Goal: Information Seeking & Learning: Learn about a topic

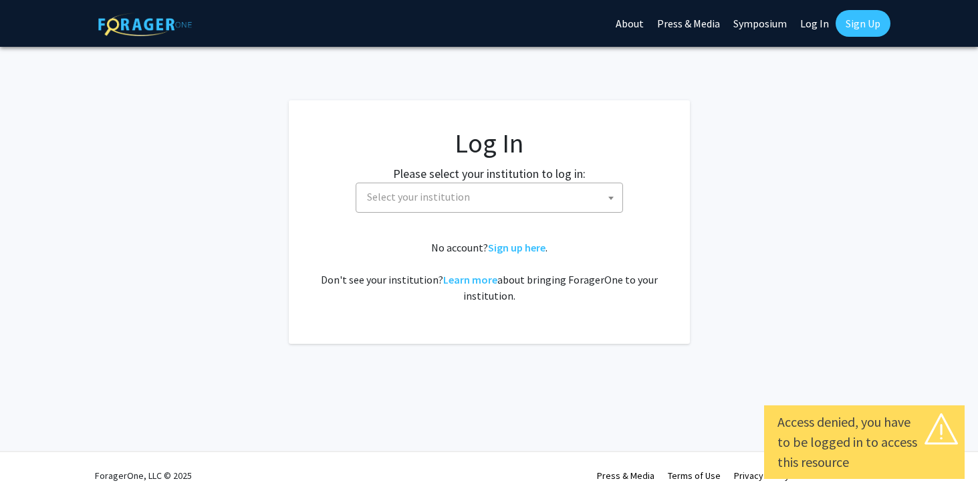
select select
click at [429, 199] on span "Select your institution" at bounding box center [413, 196] width 103 height 13
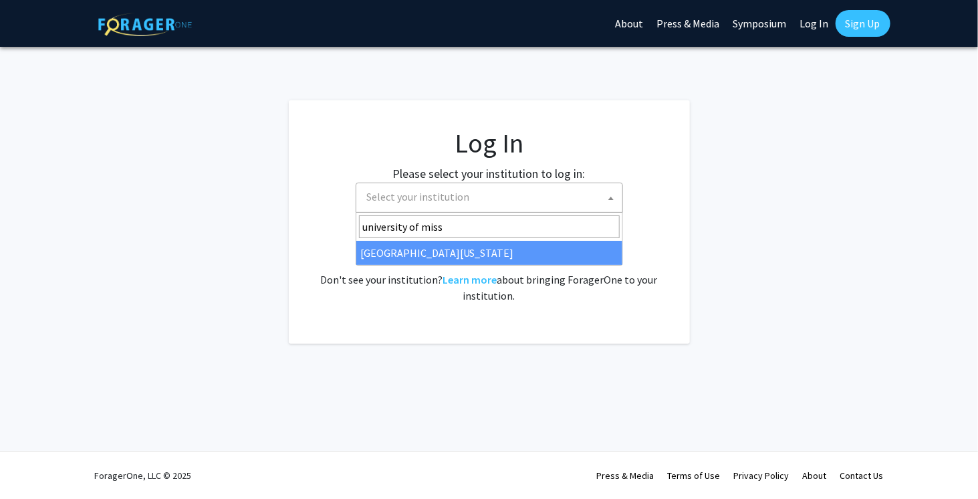
type input "university of miss"
select select "33"
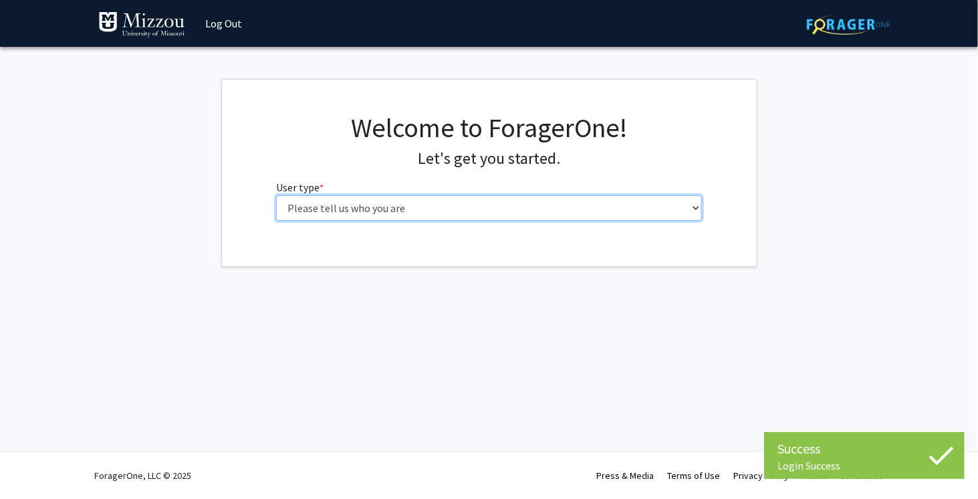
click at [406, 206] on select "Please tell us who you are Undergraduate Student Master's Student Doctoral Cand…" at bounding box center [489, 207] width 426 height 25
select select "1: undergrad"
click at [276, 195] on select "Please tell us who you are Undergraduate Student Master's Student Doctoral Cand…" at bounding box center [489, 207] width 426 height 25
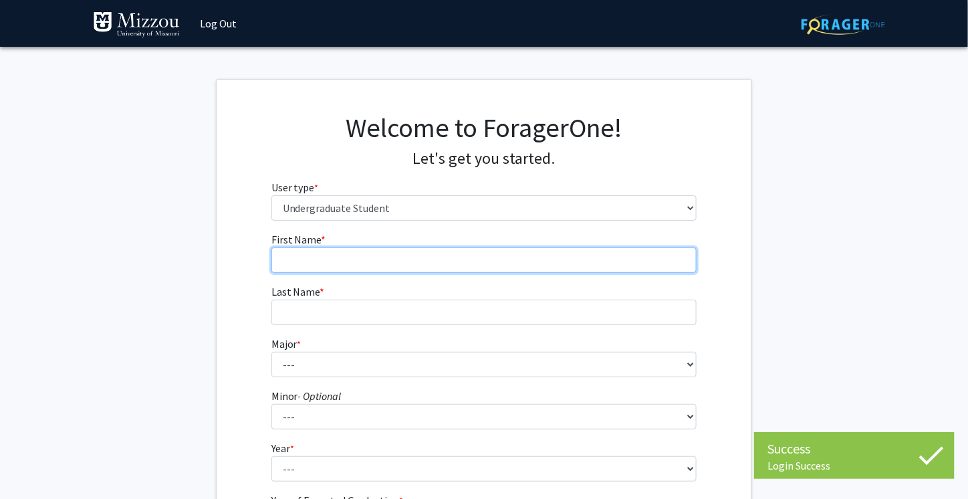
click at [406, 258] on input "First Name * required" at bounding box center [484, 259] width 426 height 25
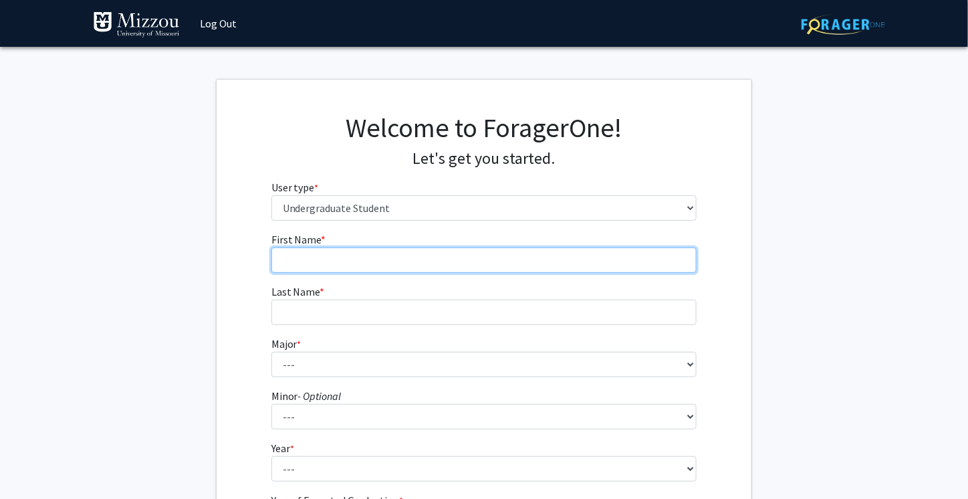
type input "Cerridwen"
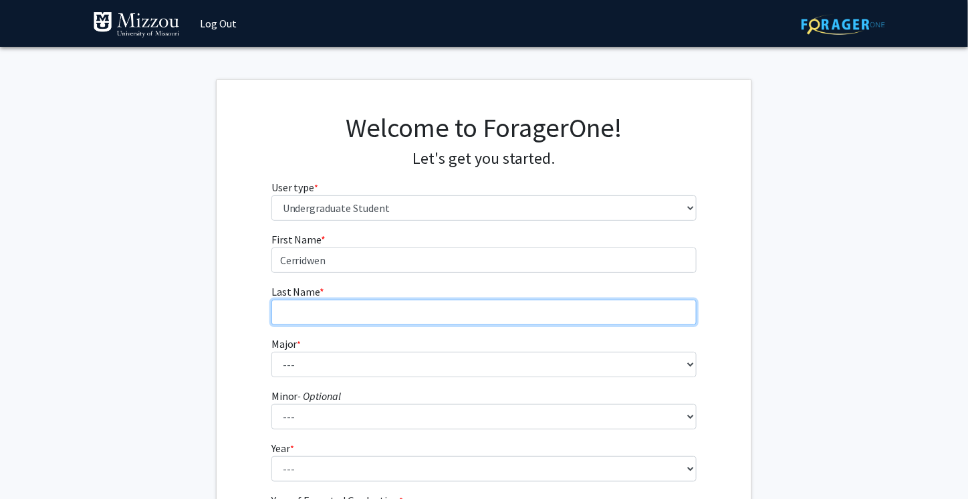
type input "[PERSON_NAME]"
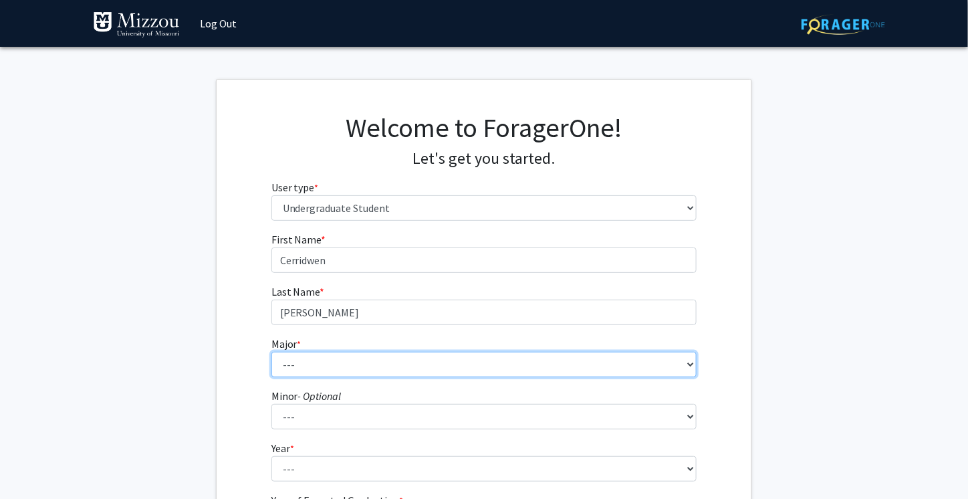
click at [392, 366] on select "--- Agribusiness Management Agricultural Education Agricultural Education: Comm…" at bounding box center [484, 364] width 426 height 25
select select "8: 2497"
click at [271, 352] on select "--- Agribusiness Management Agricultural Education Agricultural Education: Comm…" at bounding box center [484, 364] width 426 height 25
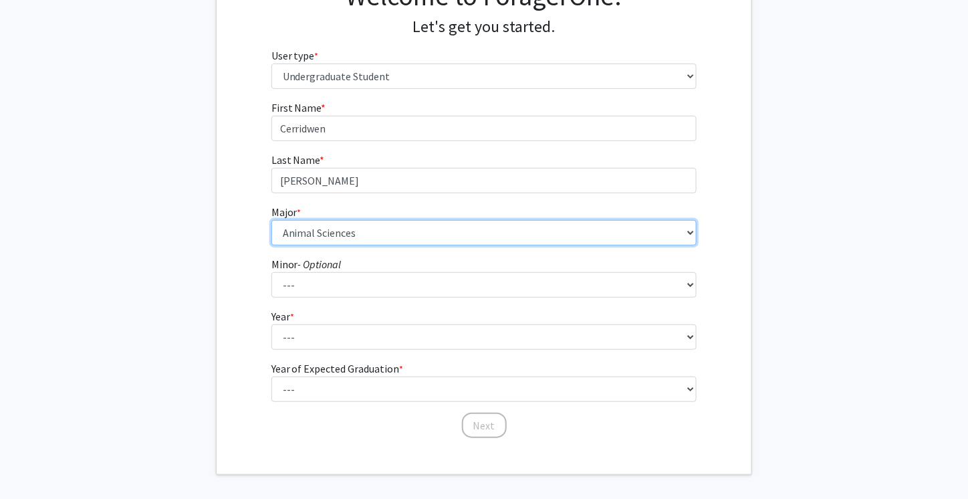
scroll to position [135, 0]
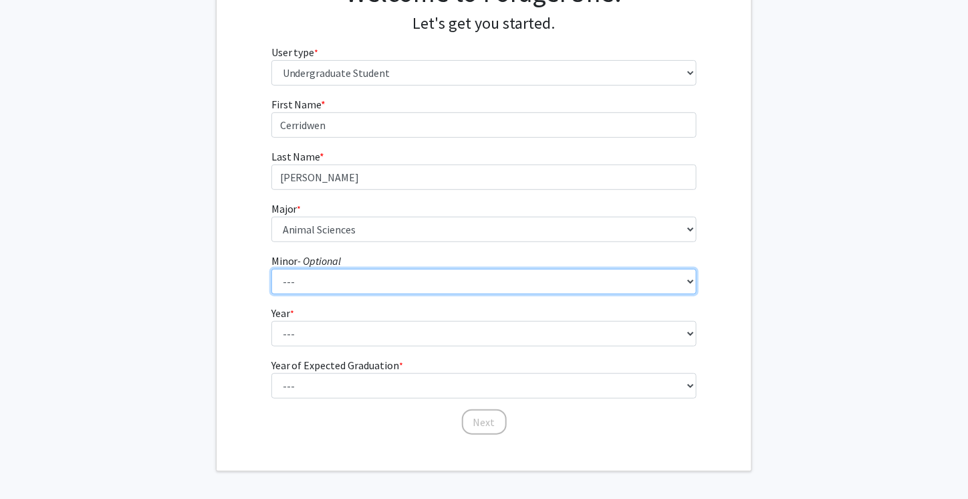
click at [326, 281] on select "--- Accountancy Aerospace Engineering Aerospace Studies Agribusiness Management…" at bounding box center [484, 281] width 426 height 25
select select "22: 1978"
click at [271, 269] on select "--- Accountancy Aerospace Engineering Aerospace Studies Agribusiness Management…" at bounding box center [484, 281] width 426 height 25
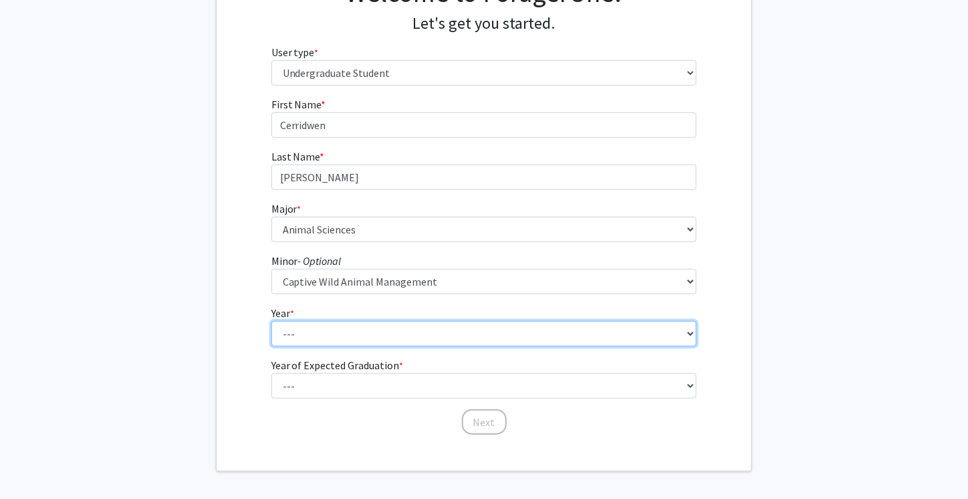
click at [352, 328] on select "--- First-year Sophomore Junior Senior Postbaccalaureate Certificate" at bounding box center [484, 333] width 426 height 25
select select "3: junior"
click at [271, 321] on select "--- First-year Sophomore Junior Senior Postbaccalaureate Certificate" at bounding box center [484, 333] width 426 height 25
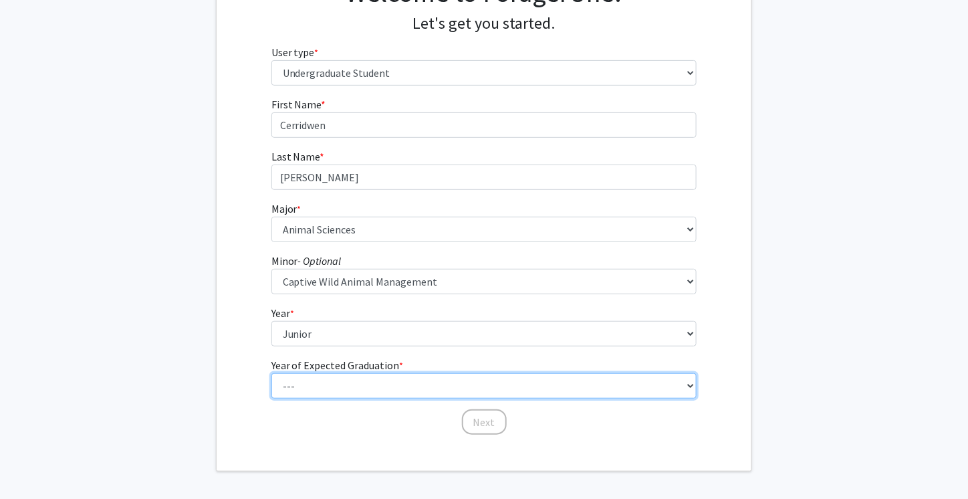
click at [348, 378] on select "--- 2025 2026 2027 2028 2029 2030 2031 2032 2033 2034" at bounding box center [484, 385] width 426 height 25
select select "3: 2027"
click at [271, 373] on select "--- 2025 2026 2027 2028 2029 2030 2031 2032 2033 2034" at bounding box center [484, 385] width 426 height 25
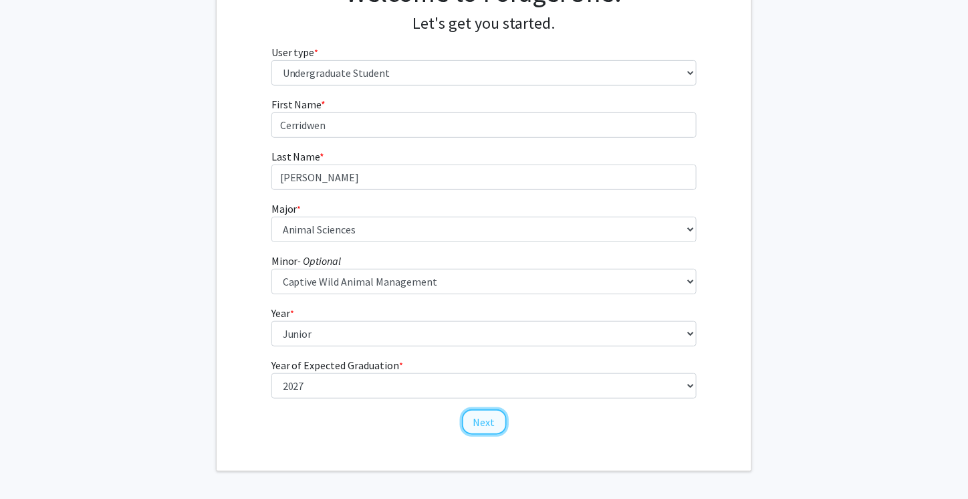
click at [469, 416] on button "Next" at bounding box center [484, 421] width 45 height 25
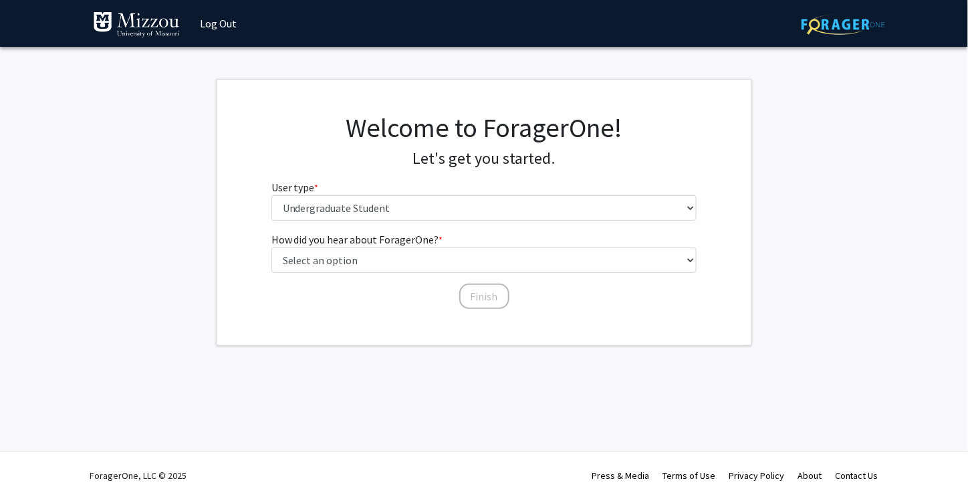
scroll to position [0, 0]
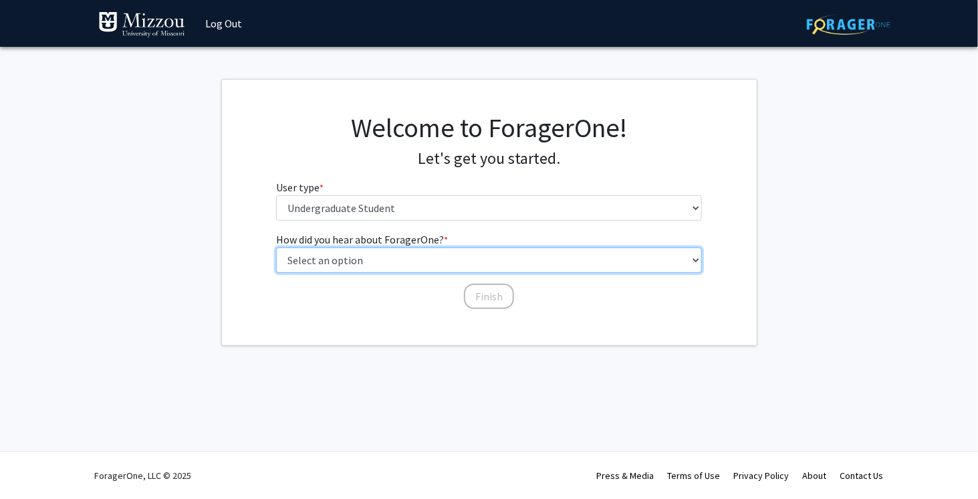
click at [420, 264] on select "Select an option Peer/student recommendation Faculty/staff recommendation Unive…" at bounding box center [489, 259] width 426 height 25
click at [276, 247] on select "Select an option Peer/student recommendation Faculty/staff recommendation Unive…" at bounding box center [489, 259] width 426 height 25
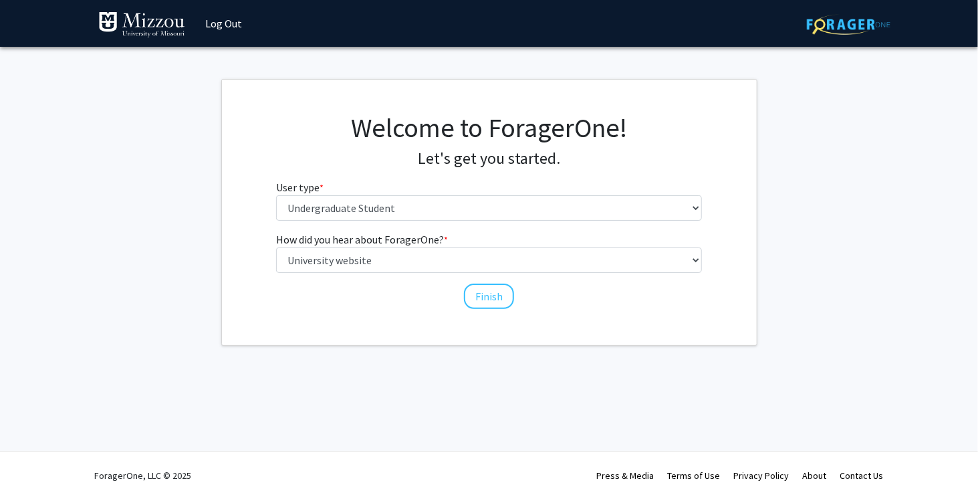
click at [477, 273] on div "How did you hear about ForagerOne? * required Select an option Peer/student rec…" at bounding box center [489, 264] width 426 height 66
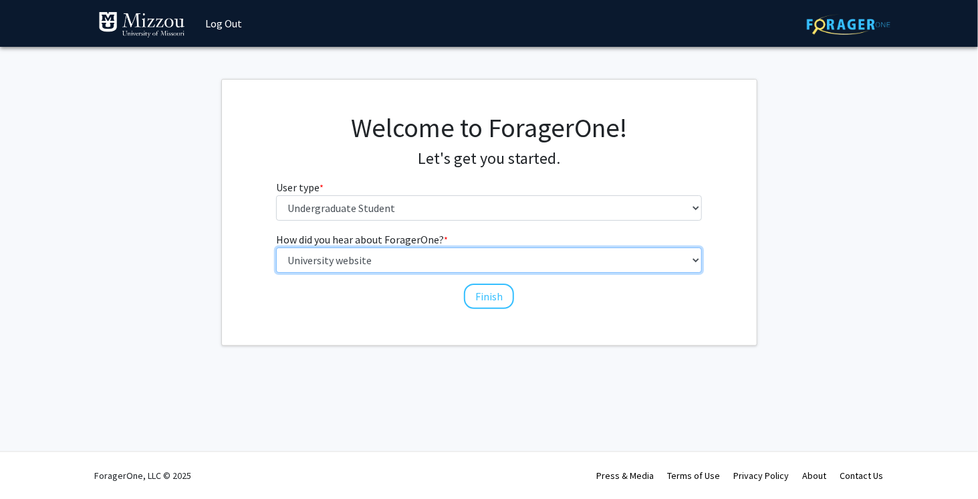
click at [475, 257] on select "Select an option Peer/student recommendation Faculty/staff recommendation Unive…" at bounding box center [489, 259] width 426 height 25
select select "4: university_email"
click at [276, 247] on select "Select an option Peer/student recommendation Faculty/staff recommendation Unive…" at bounding box center [489, 259] width 426 height 25
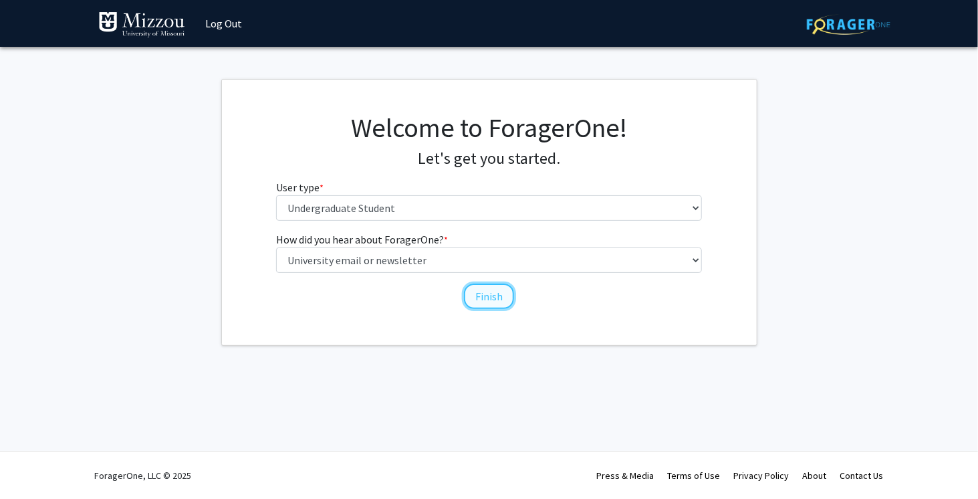
click at [471, 295] on button "Finish" at bounding box center [489, 295] width 50 height 25
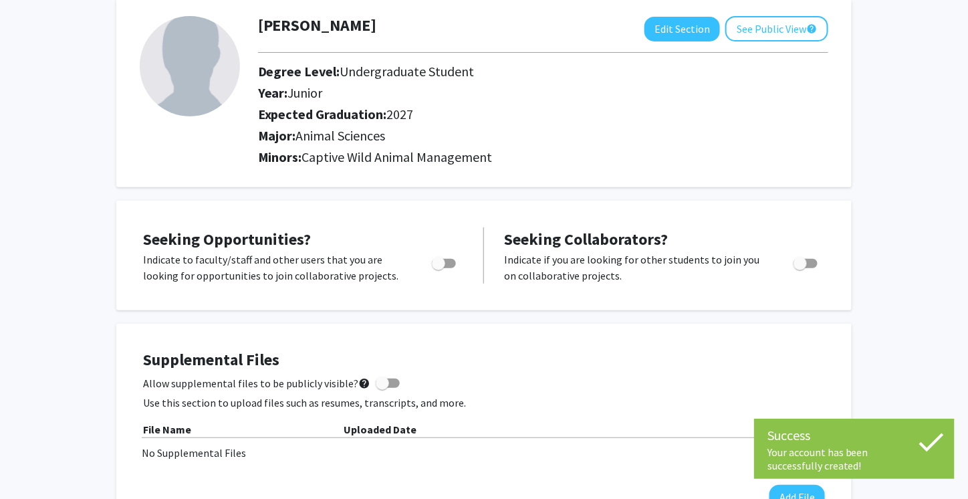
scroll to position [73, 0]
click at [445, 259] on span "Toggle" at bounding box center [438, 262] width 13 height 13
click at [439, 267] on input "Are you actively seeking opportunities?" at bounding box center [438, 267] width 1 height 1
checkbox input "true"
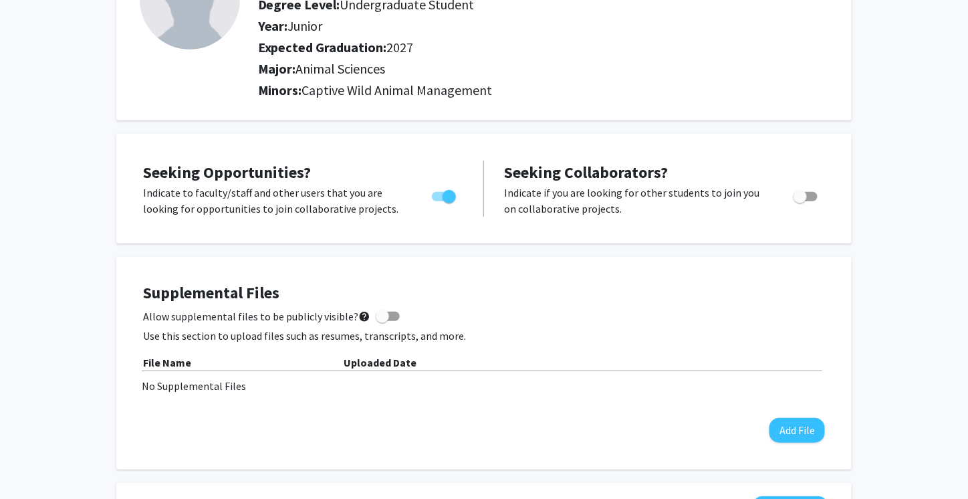
scroll to position [0, 0]
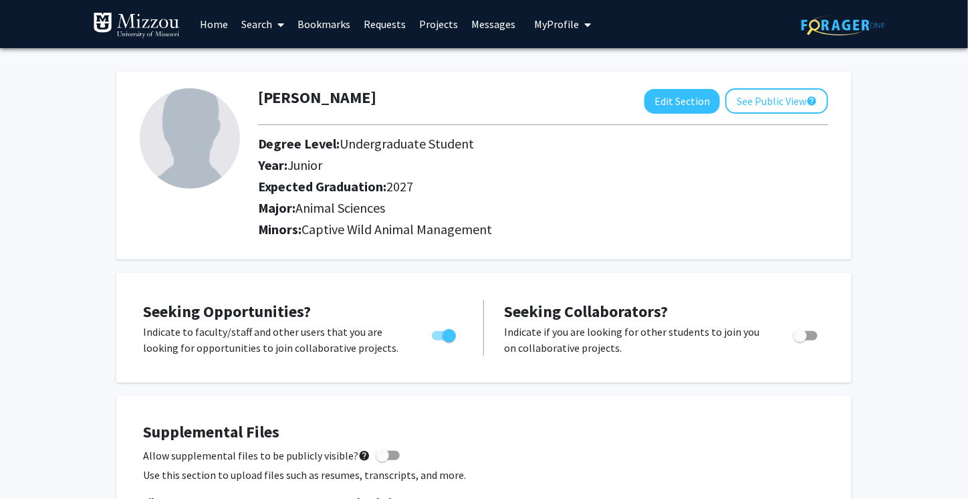
click at [435, 21] on link "Projects" at bounding box center [438, 24] width 52 height 47
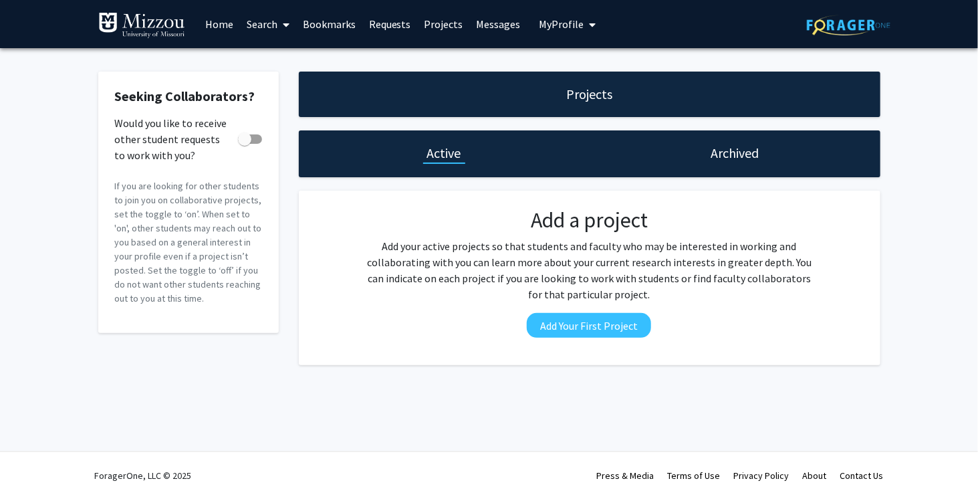
click at [273, 18] on link "Search" at bounding box center [268, 24] width 56 height 47
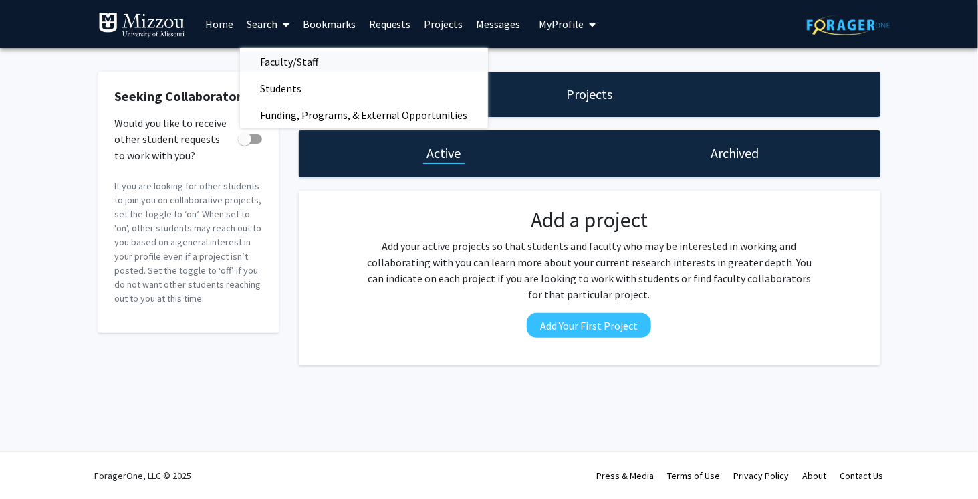
click at [302, 61] on span "Faculty/Staff" at bounding box center [289, 61] width 98 height 27
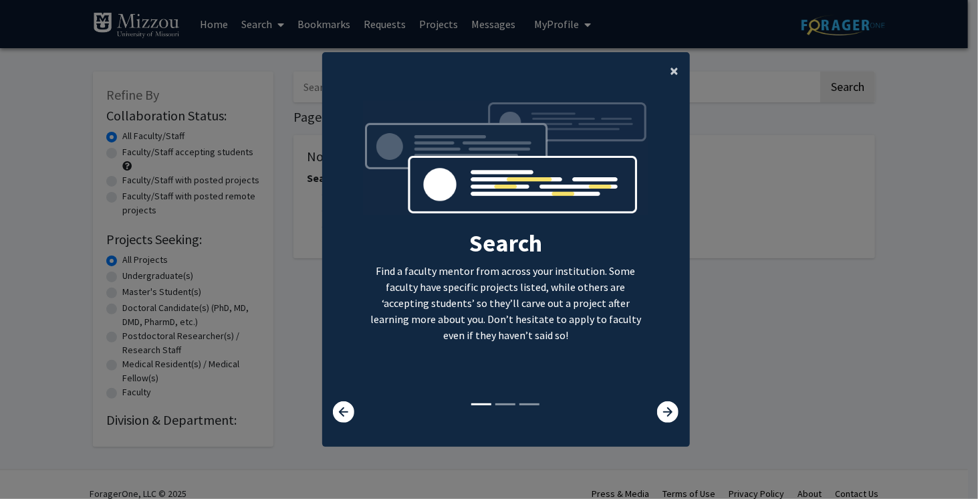
click at [662, 76] on button "×" at bounding box center [675, 70] width 30 height 37
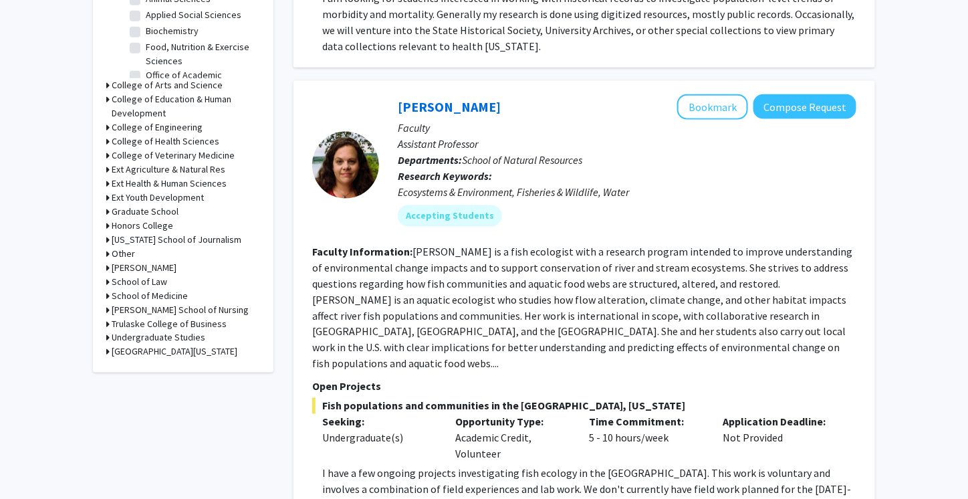
scroll to position [517, 0]
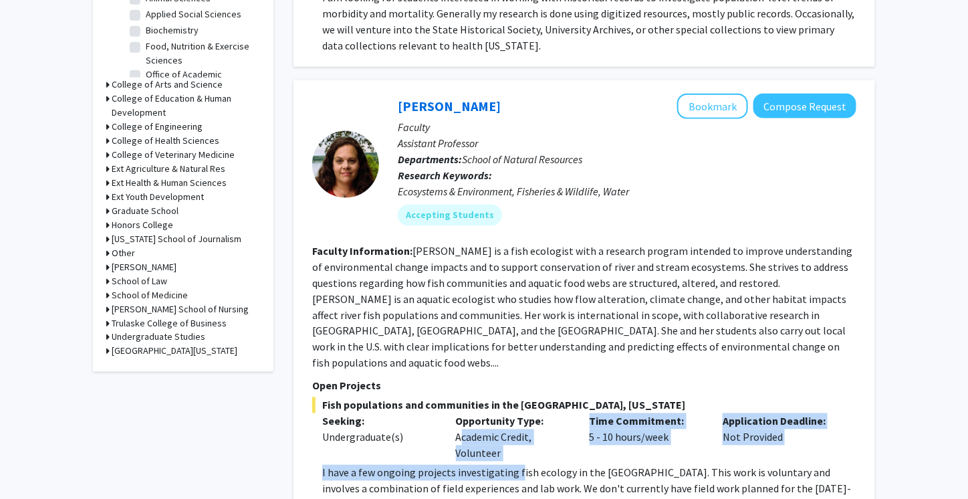
drag, startPoint x: 455, startPoint y: 414, endPoint x: 516, endPoint y: 452, distance: 71.4
click at [516, 452] on div "Fish populations and communities in the [GEOGRAPHIC_DATA], [US_STATE] Seeking: …" at bounding box center [584, 463] width 544 height 132
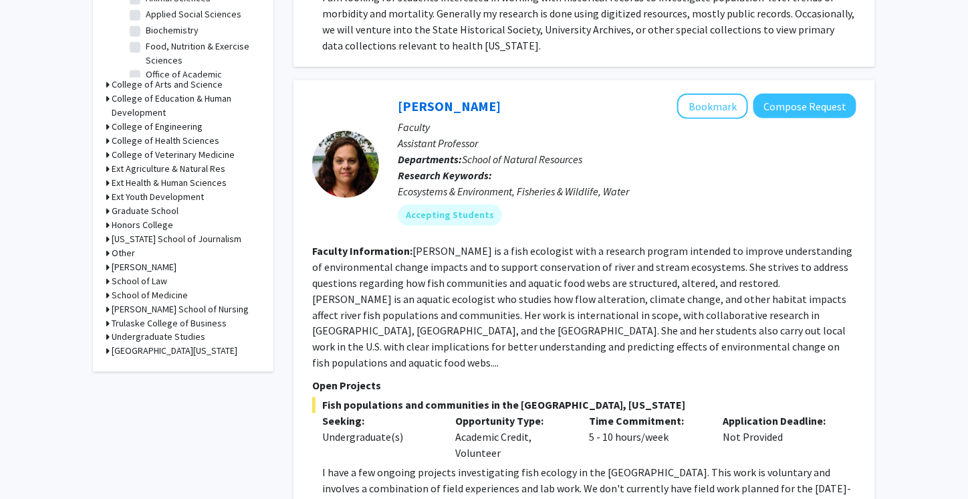
click at [531, 465] on p "I have a few ongoing projects investigating fish ecology in the [GEOGRAPHIC_DAT…" at bounding box center [589, 497] width 534 height 64
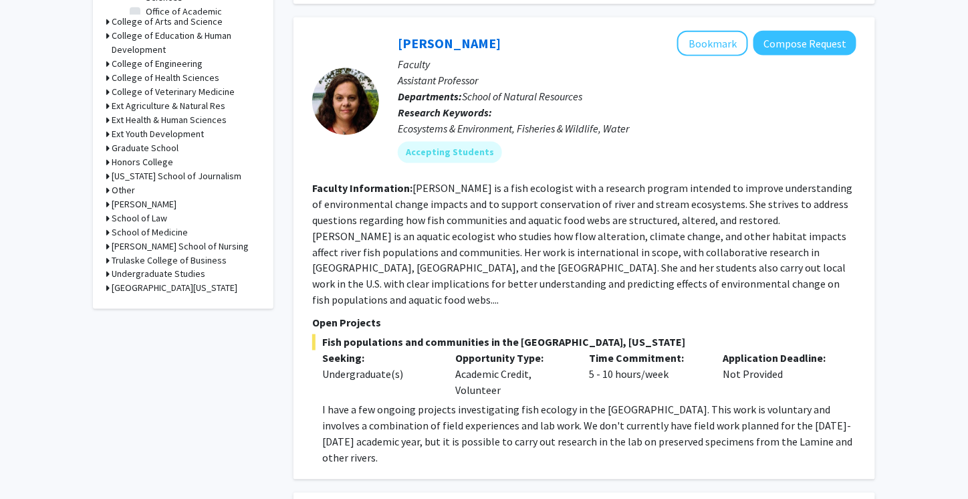
scroll to position [582, 0]
click at [710, 286] on section "Faculty Information: [PERSON_NAME] is a fish ecologist with a research program …" at bounding box center [584, 242] width 544 height 128
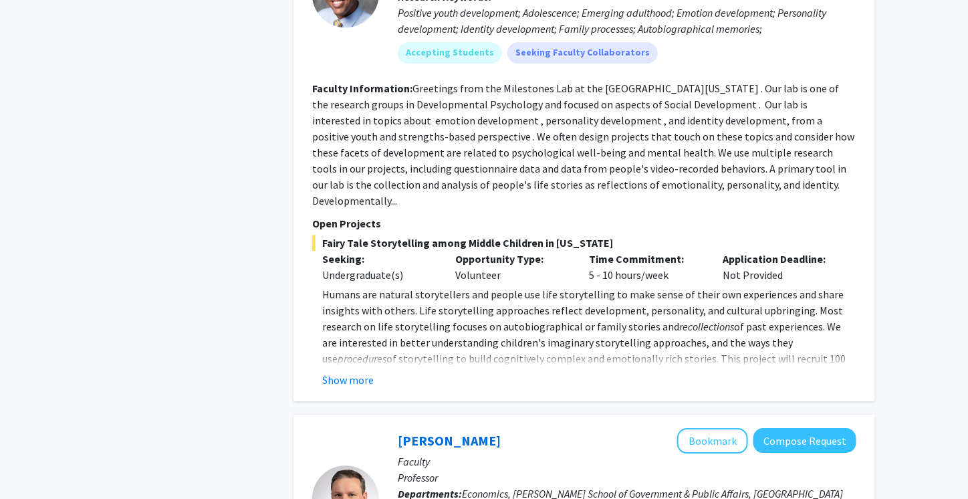
scroll to position [1173, 0]
click at [341, 370] on button "Show more" at bounding box center [347, 378] width 51 height 16
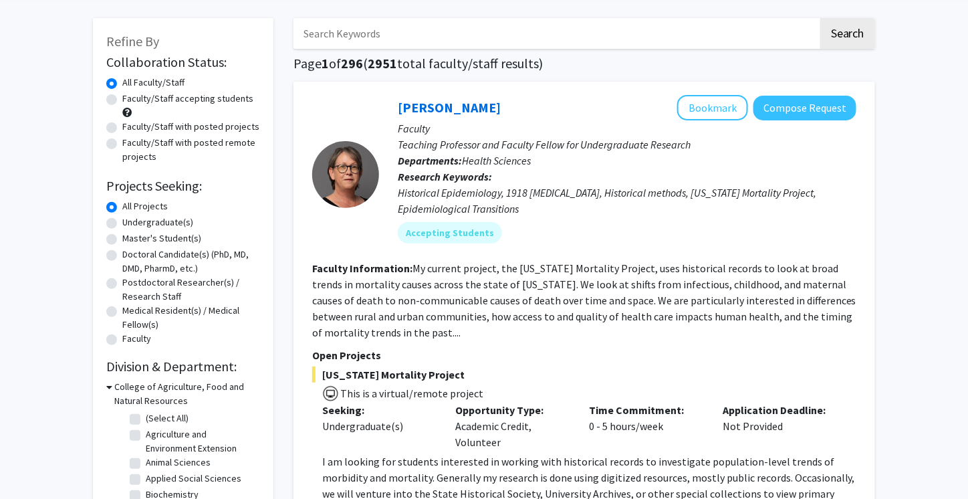
scroll to position [54, 0]
click at [142, 225] on label "Undergraduate(s)" at bounding box center [157, 222] width 71 height 14
click at [131, 223] on input "Undergraduate(s)" at bounding box center [126, 219] width 9 height 9
radio input "true"
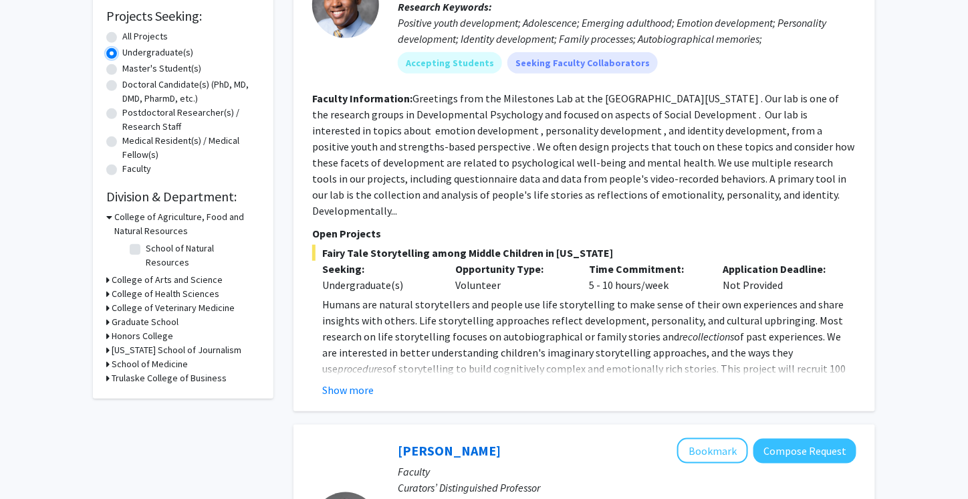
scroll to position [223, 0]
click at [146, 249] on label "School of Natural Resources" at bounding box center [201, 255] width 111 height 28
click at [146, 249] on input "School of Natural Resources" at bounding box center [150, 245] width 9 height 9
checkbox input "true"
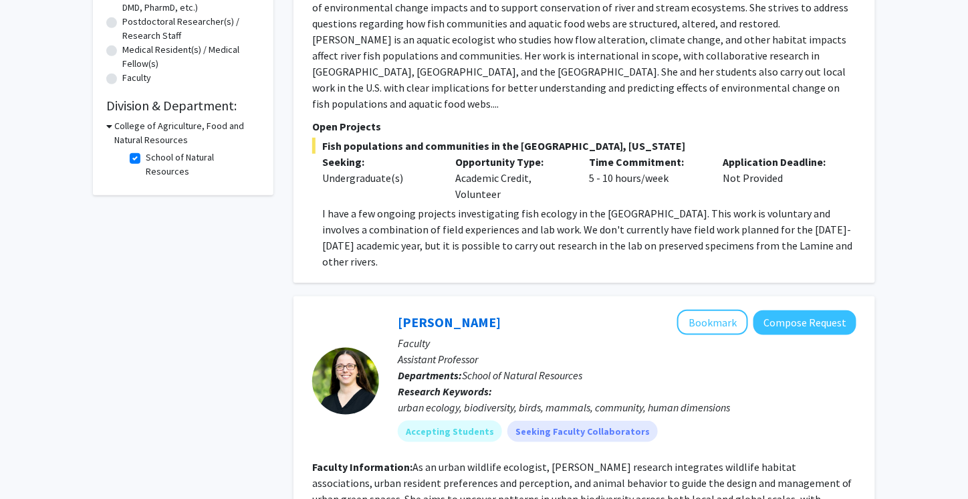
scroll to position [315, 0]
click at [113, 126] on div "College of Agriculture, Food and Natural Resources" at bounding box center [183, 132] width 154 height 28
click at [146, 152] on label "School of Natural Resources" at bounding box center [201, 164] width 111 height 28
click at [146, 152] on input "School of Natural Resources" at bounding box center [150, 154] width 9 height 9
checkbox input "false"
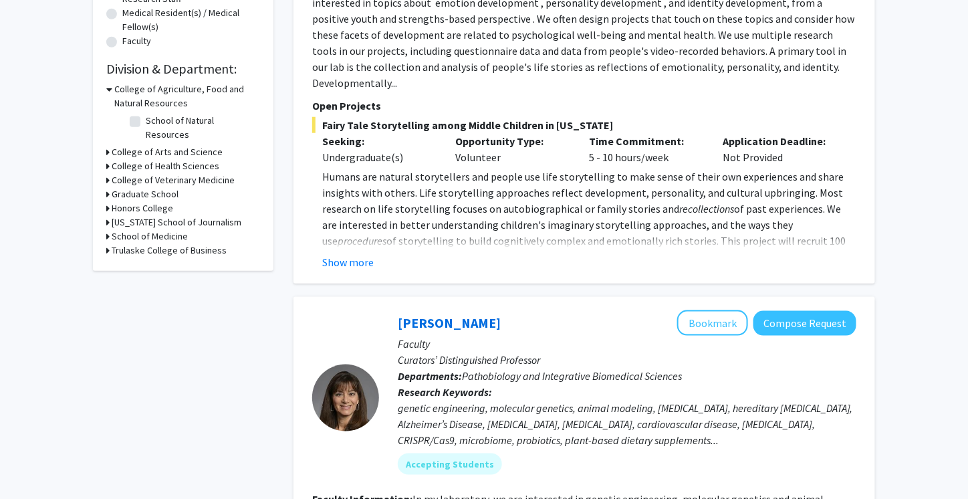
scroll to position [352, 0]
click at [108, 172] on icon at bounding box center [107, 179] width 3 height 14
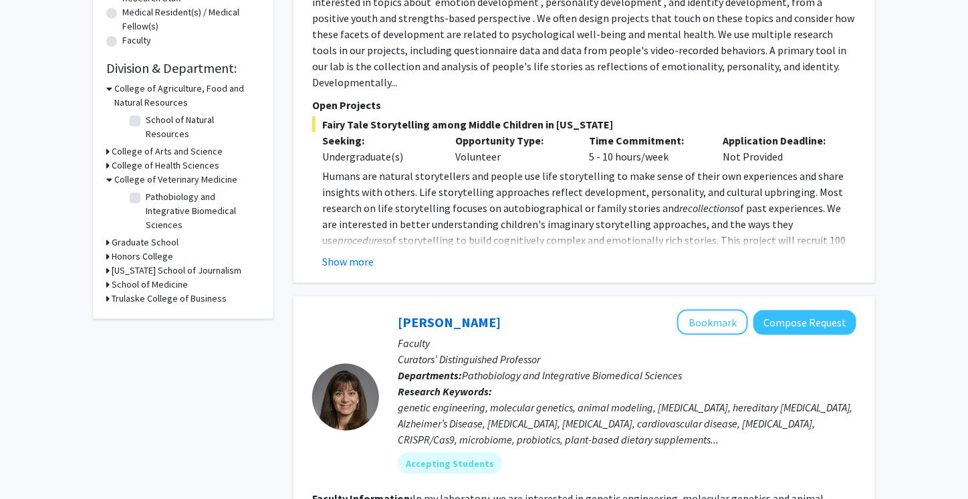
click at [146, 190] on label "Pathobiology and Integrative Biomedical Sciences" at bounding box center [201, 211] width 111 height 42
click at [146, 190] on input "Pathobiology and Integrative Biomedical Sciences" at bounding box center [150, 194] width 9 height 9
checkbox input "true"
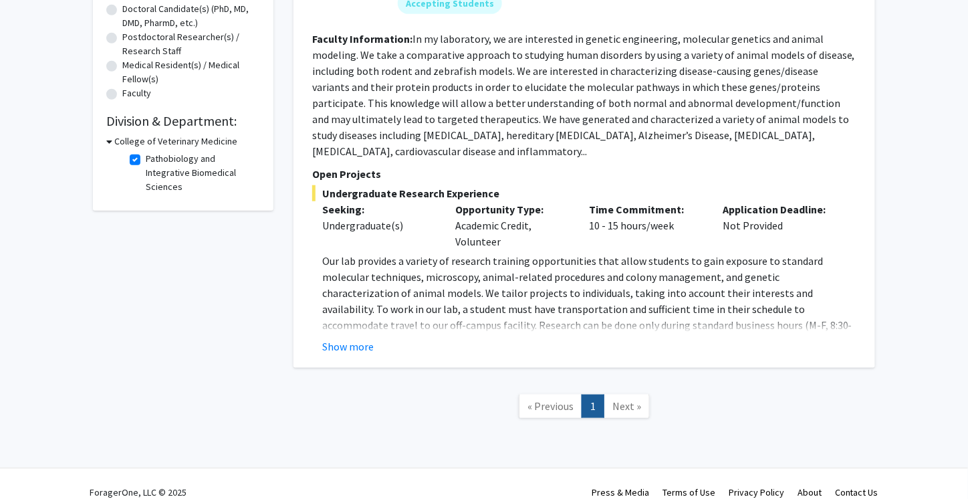
scroll to position [296, 0]
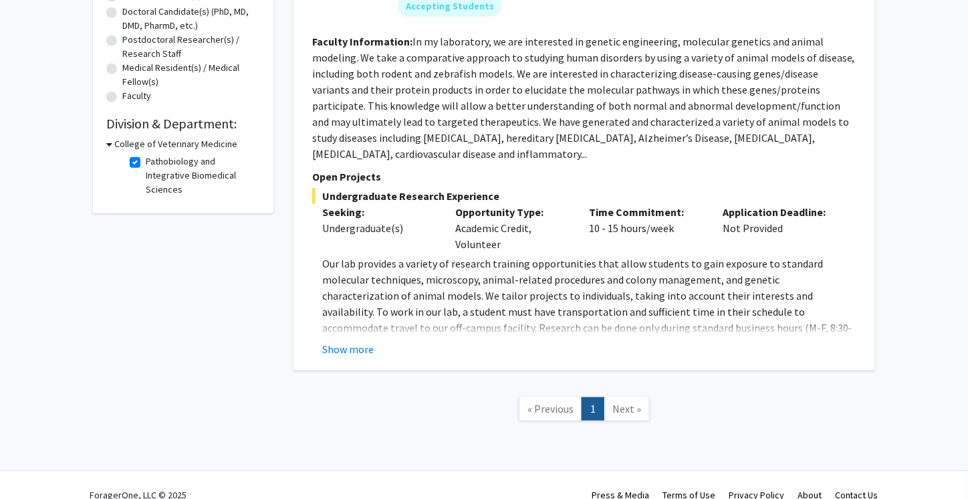
click at [112, 142] on icon at bounding box center [109, 144] width 6 height 14
click at [110, 142] on div "College of Veterinary Medicine" at bounding box center [183, 144] width 154 height 14
click at [110, 148] on div "College of Veterinary Medicine" at bounding box center [183, 144] width 154 height 14
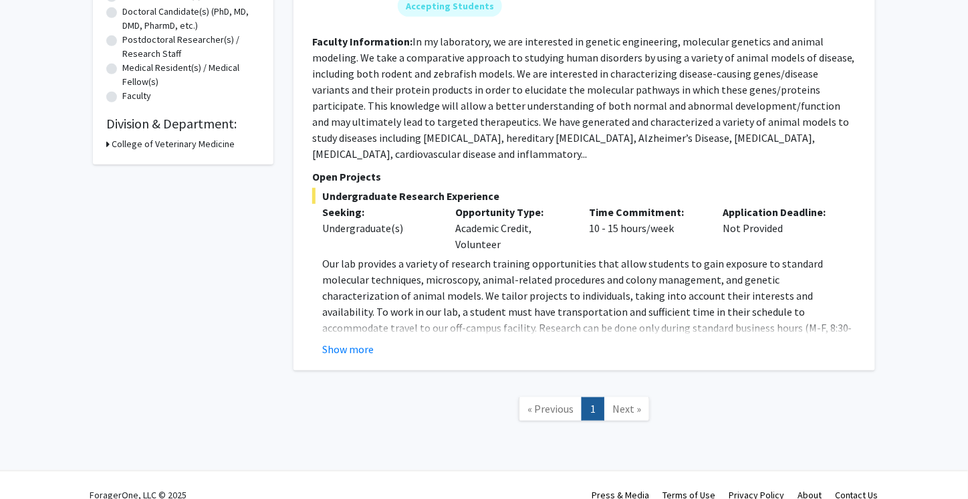
click at [109, 143] on icon at bounding box center [107, 144] width 3 height 14
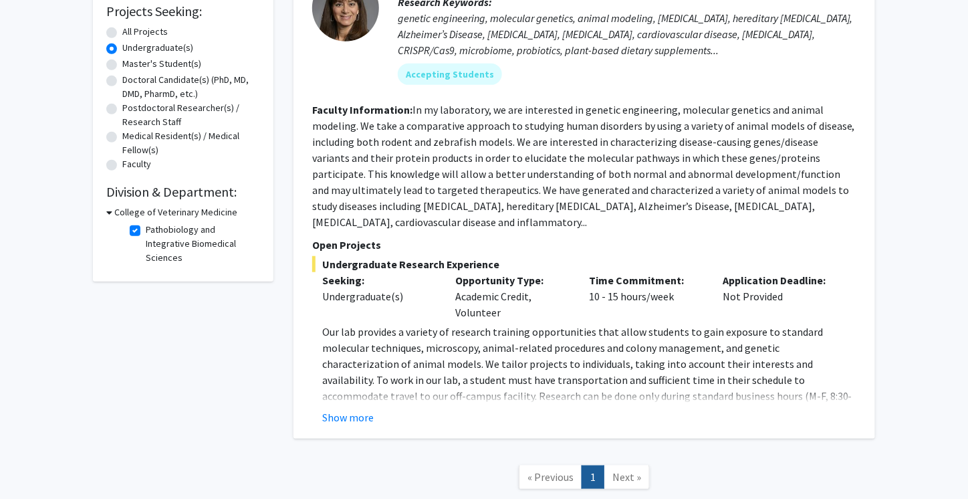
scroll to position [229, 0]
click at [348, 408] on button "Show more" at bounding box center [347, 416] width 51 height 16
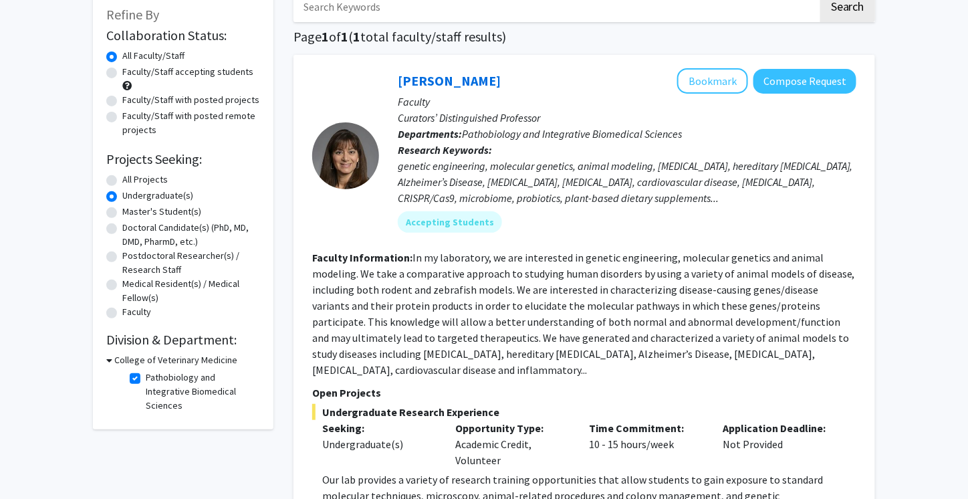
scroll to position [78, 0]
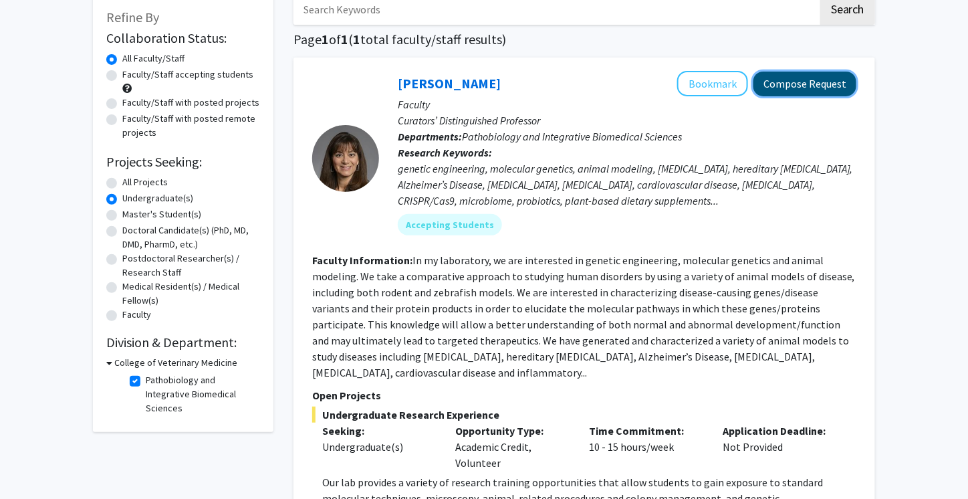
click at [799, 84] on button "Compose Request" at bounding box center [804, 84] width 103 height 25
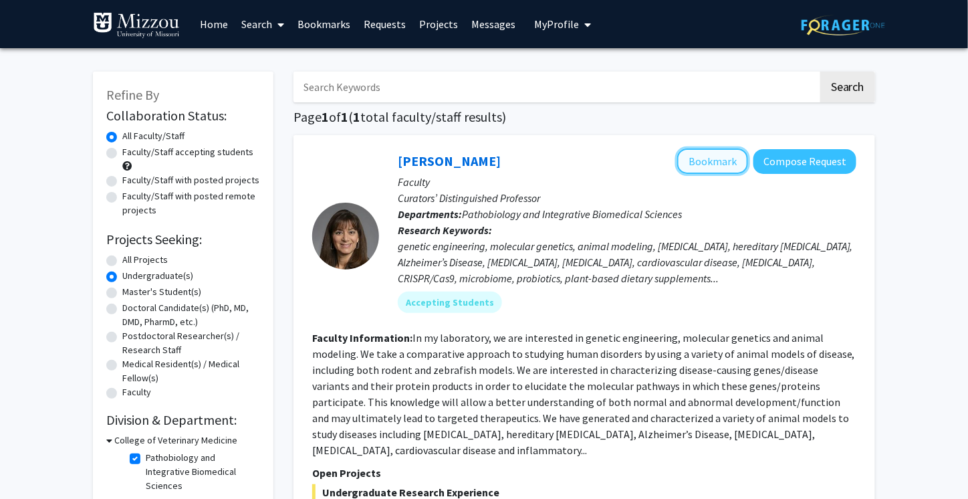
click at [731, 163] on button "Bookmark" at bounding box center [712, 160] width 71 height 25
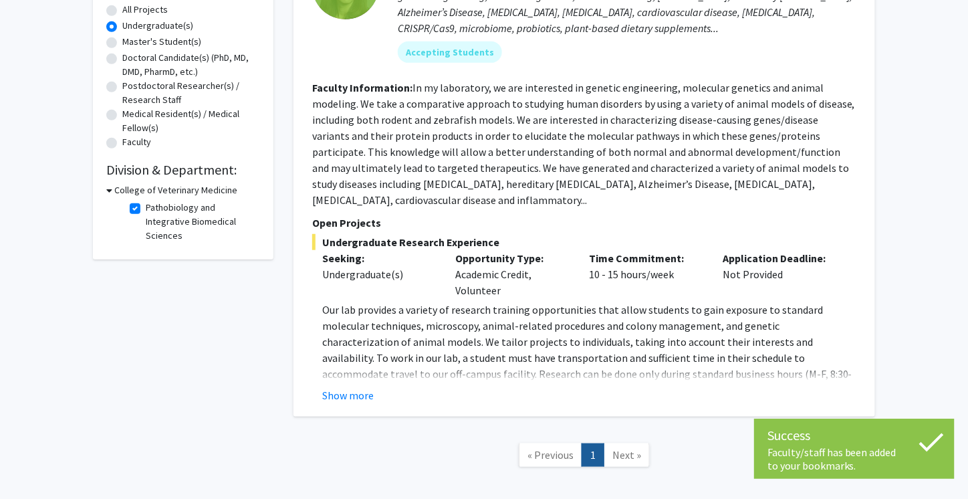
scroll to position [249, 0]
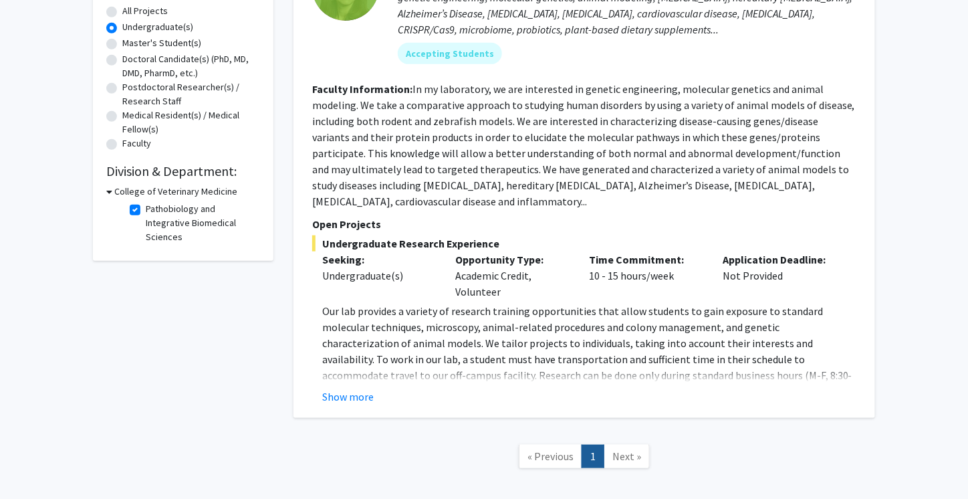
click at [146, 209] on label "Pathobiology and Integrative Biomedical Sciences" at bounding box center [201, 223] width 111 height 42
click at [146, 209] on input "Pathobiology and Integrative Biomedical Sciences" at bounding box center [150, 206] width 9 height 9
checkbox input "false"
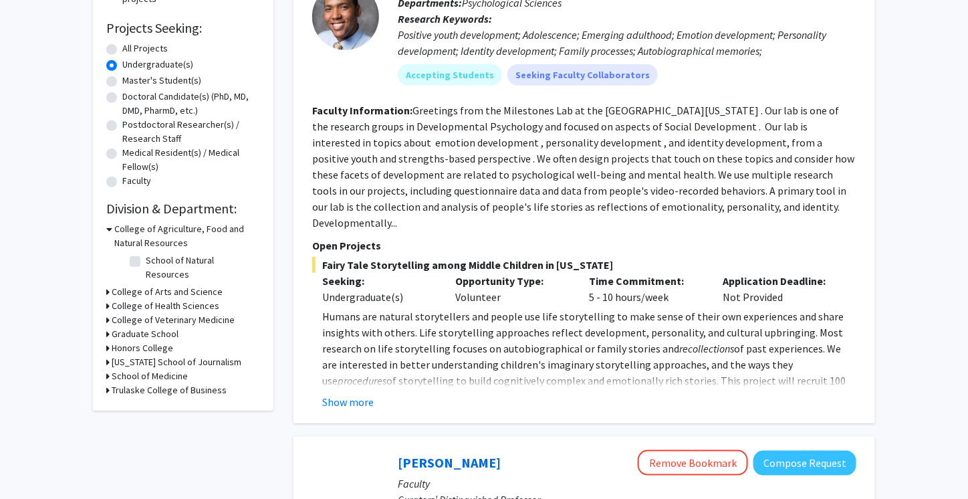
scroll to position [210, 0]
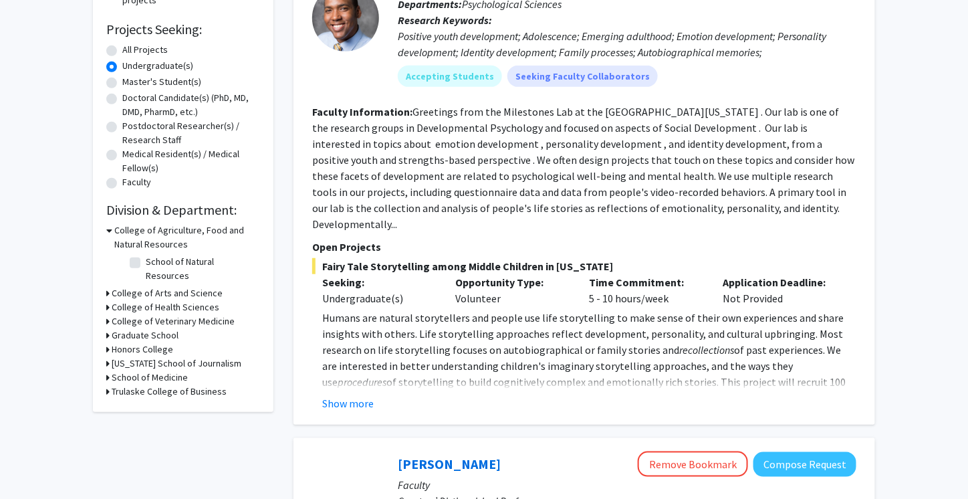
click at [146, 260] on label "School of Natural Resources" at bounding box center [201, 269] width 111 height 28
click at [146, 260] on input "School of Natural Resources" at bounding box center [150, 259] width 9 height 9
checkbox input "true"
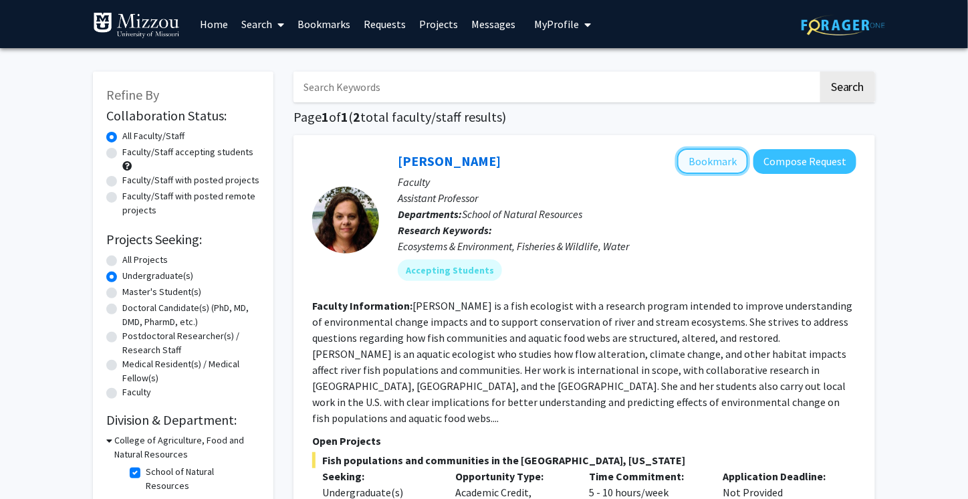
click at [705, 162] on button "Bookmark" at bounding box center [712, 160] width 71 height 25
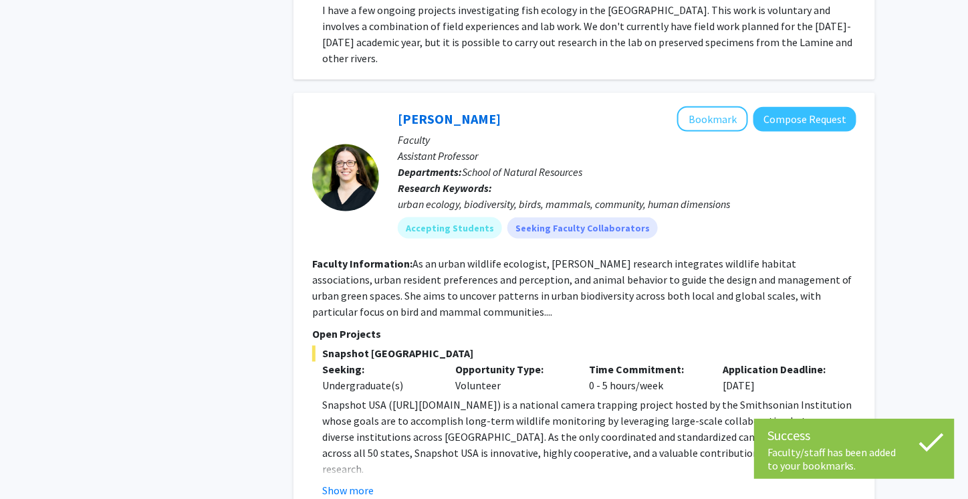
scroll to position [519, 0]
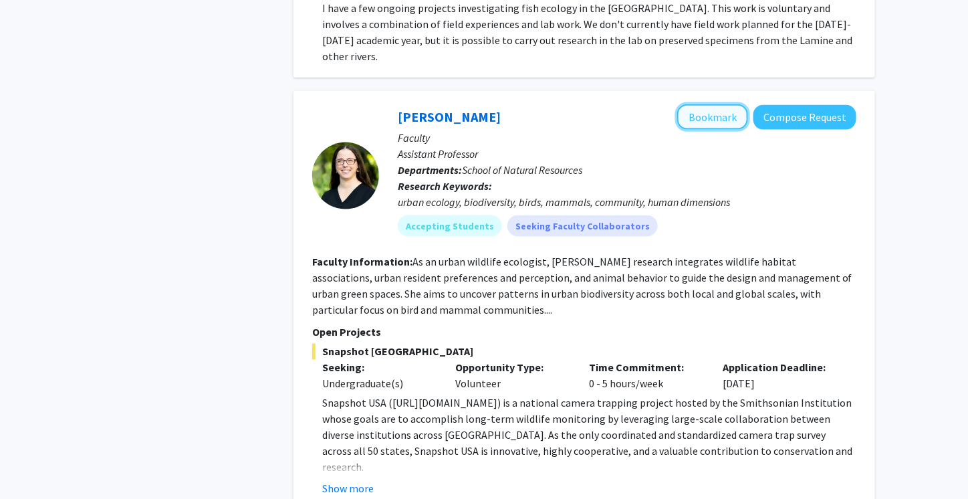
click at [732, 104] on button "Bookmark" at bounding box center [712, 116] width 71 height 25
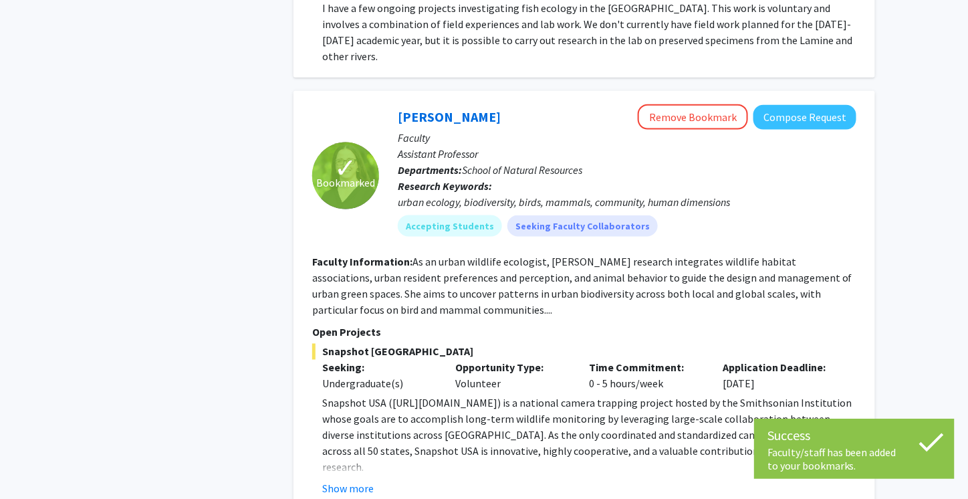
click at [346, 466] on div "✓ Bookmarked [PERSON_NAME] Remove Bookmark Compose Request Faculty Assistant Pr…" at bounding box center [584, 300] width 582 height 419
click at [343, 481] on button "Show more" at bounding box center [347, 489] width 51 height 16
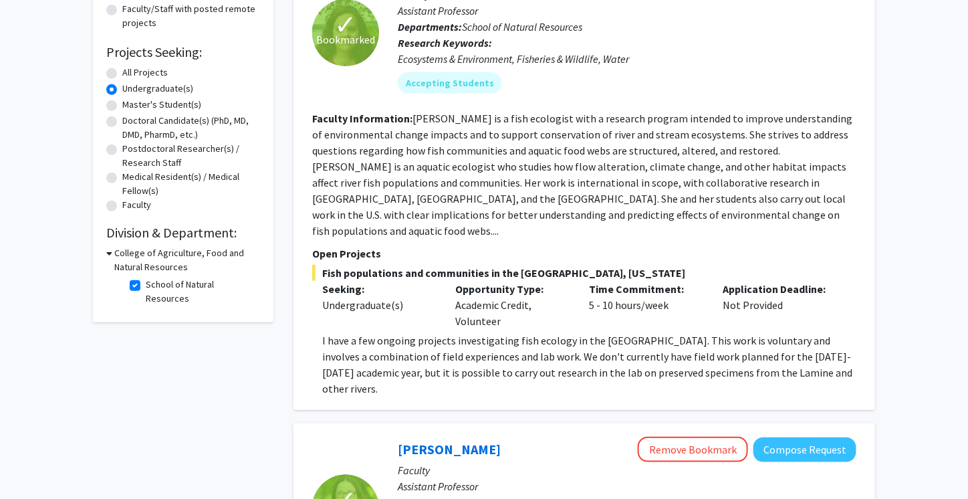
scroll to position [177, 0]
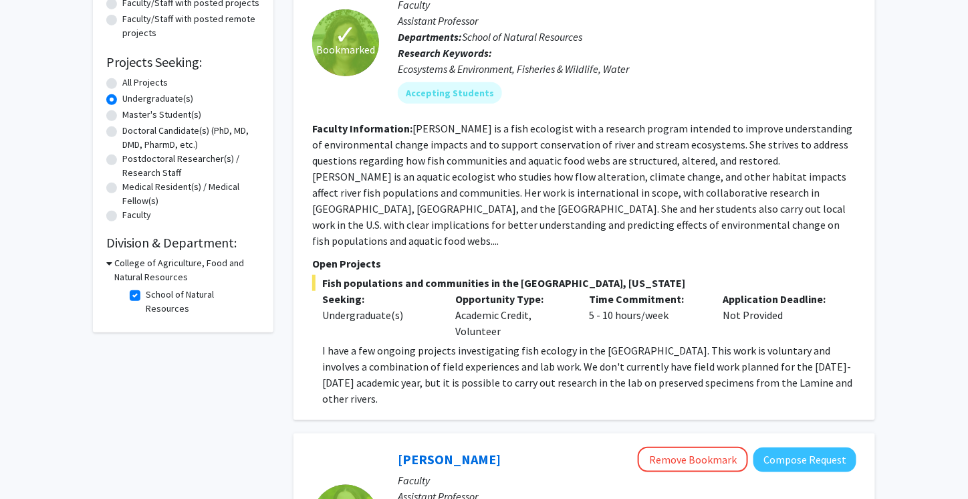
click at [146, 292] on label "School of Natural Resources" at bounding box center [201, 301] width 111 height 28
click at [146, 292] on input "School of Natural Resources" at bounding box center [150, 291] width 9 height 9
checkbox input "false"
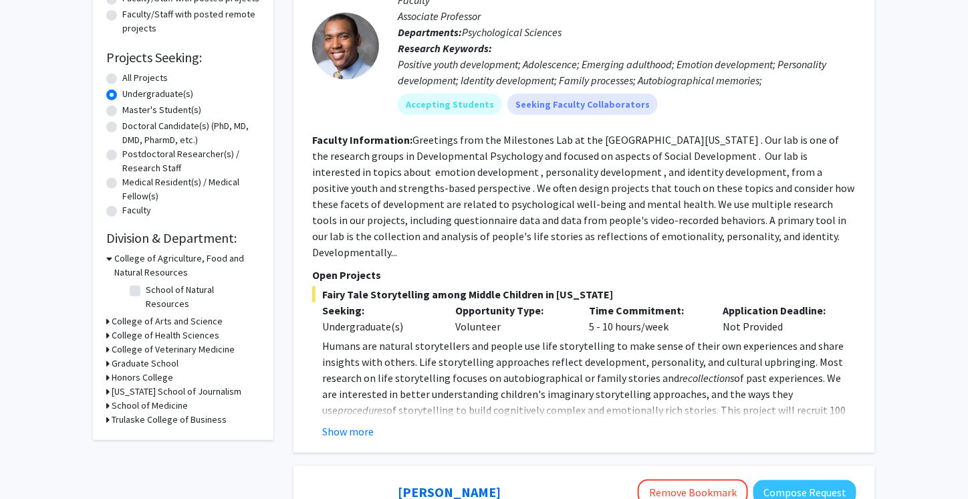
scroll to position [182, 0]
click at [122, 328] on h3 "College of Health Sciences" at bounding box center [166, 335] width 108 height 14
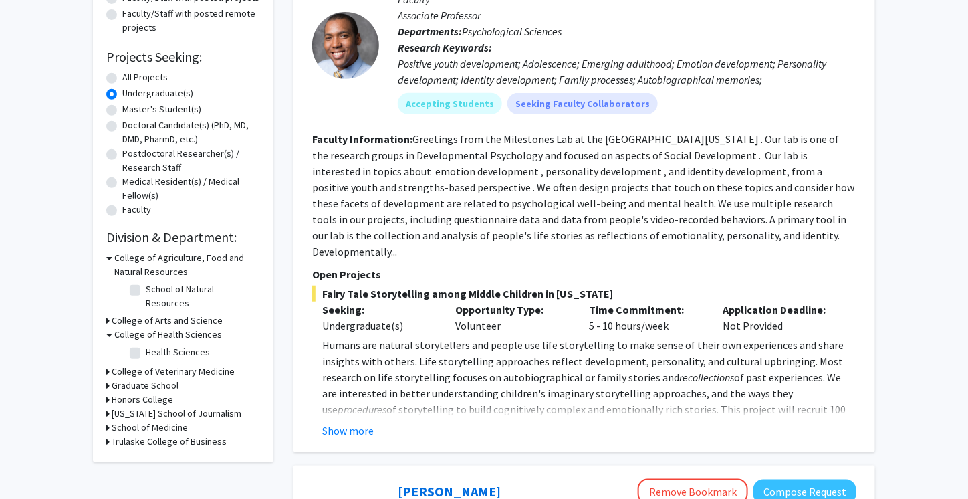
click at [146, 345] on label "Health Sciences" at bounding box center [178, 352] width 64 height 14
click at [146, 345] on input "Health Sciences" at bounding box center [150, 349] width 9 height 9
checkbox input "true"
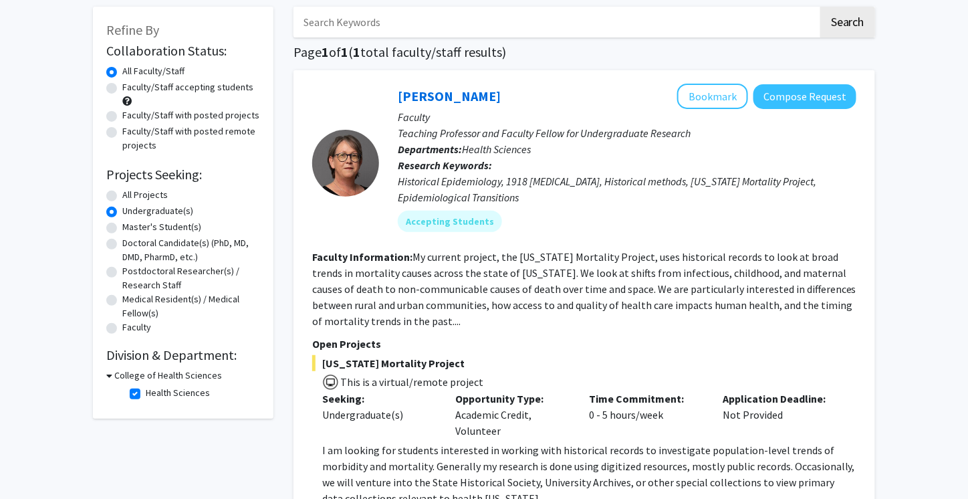
scroll to position [66, 0]
click at [735, 96] on button "Bookmark" at bounding box center [712, 95] width 71 height 25
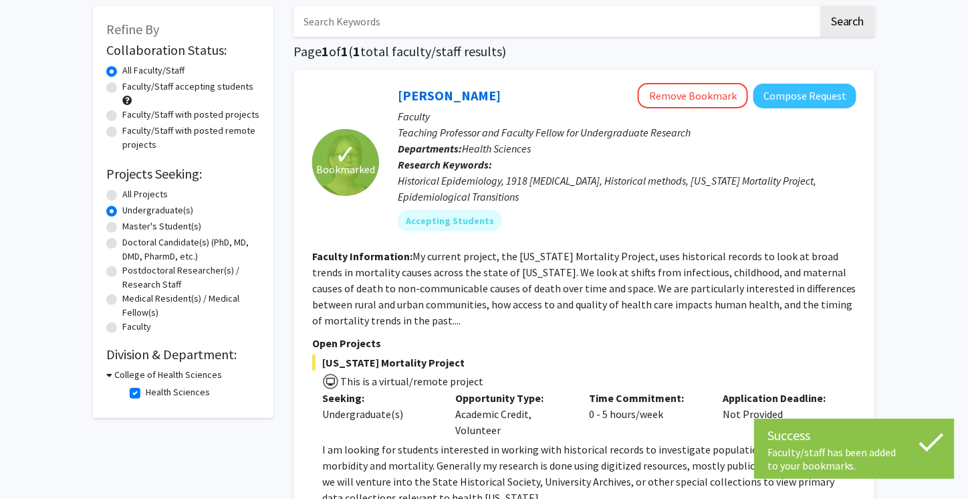
click at [146, 390] on label "Health Sciences" at bounding box center [178, 392] width 64 height 14
click at [146, 390] on input "Health Sciences" at bounding box center [150, 389] width 9 height 9
checkbox input "false"
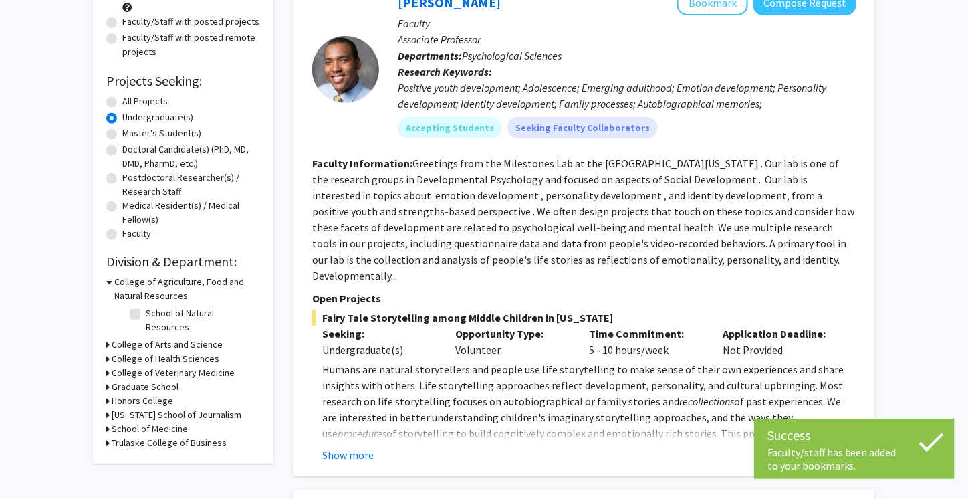
scroll to position [162, 0]
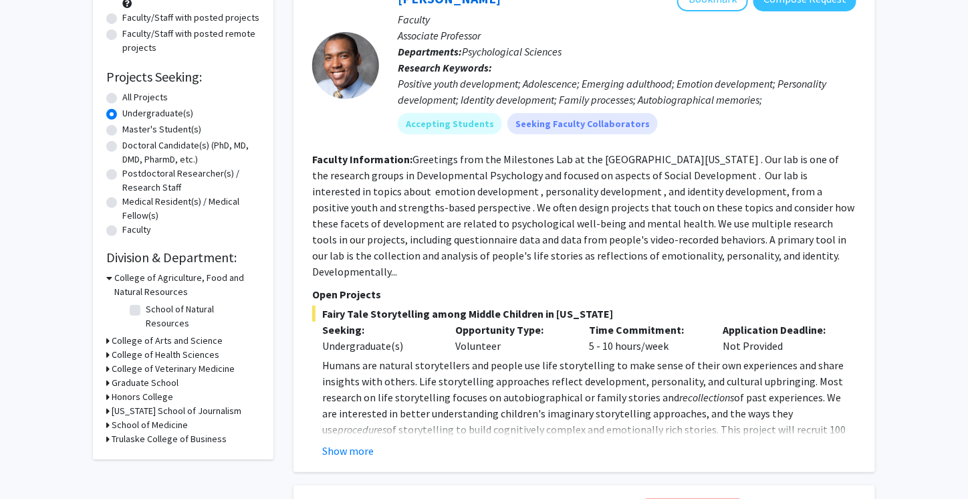
click at [164, 418] on h3 "School of Medicine" at bounding box center [150, 425] width 76 height 14
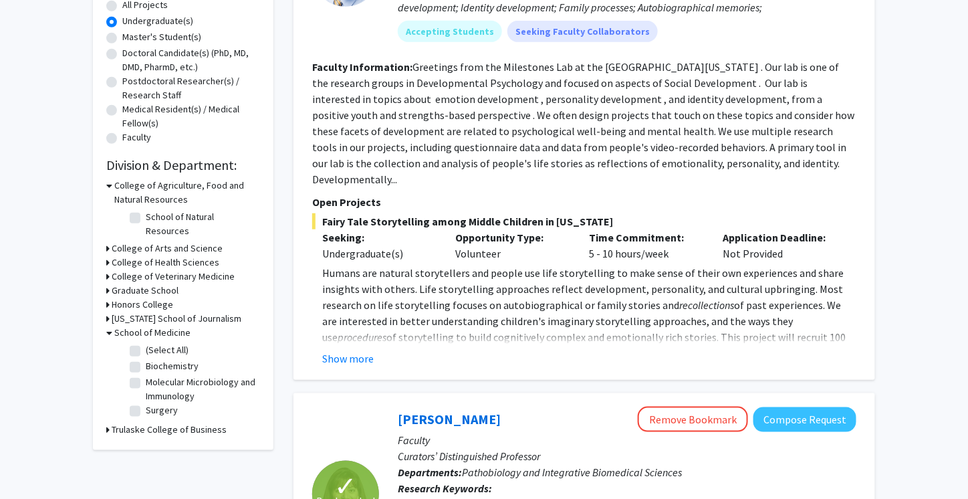
scroll to position [268, 0]
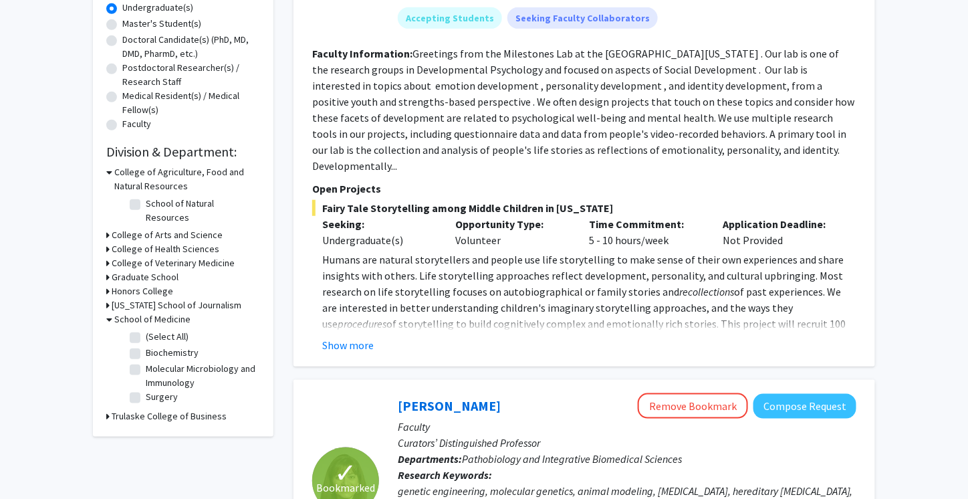
click at [146, 362] on label "Molecular Microbiology and Immunology" at bounding box center [201, 376] width 111 height 28
click at [146, 362] on input "Molecular Microbiology and Immunology" at bounding box center [150, 366] width 9 height 9
checkbox input "true"
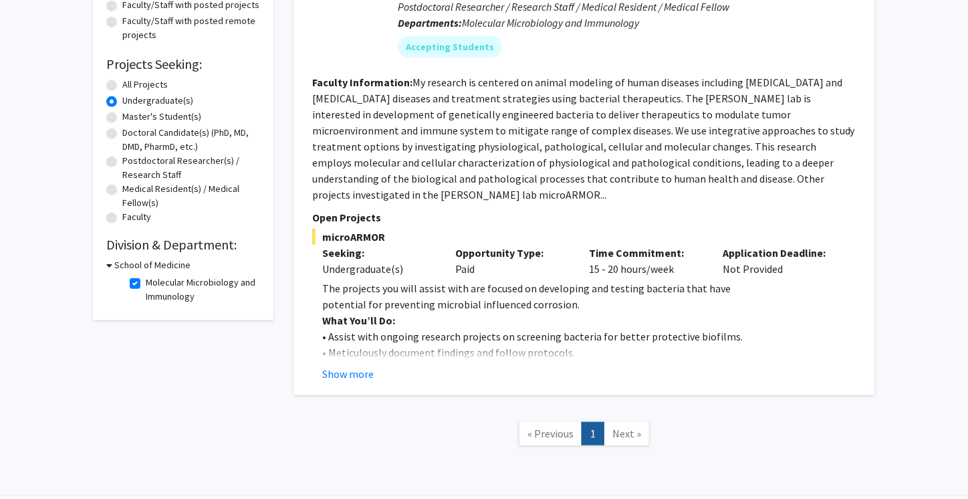
scroll to position [176, 0]
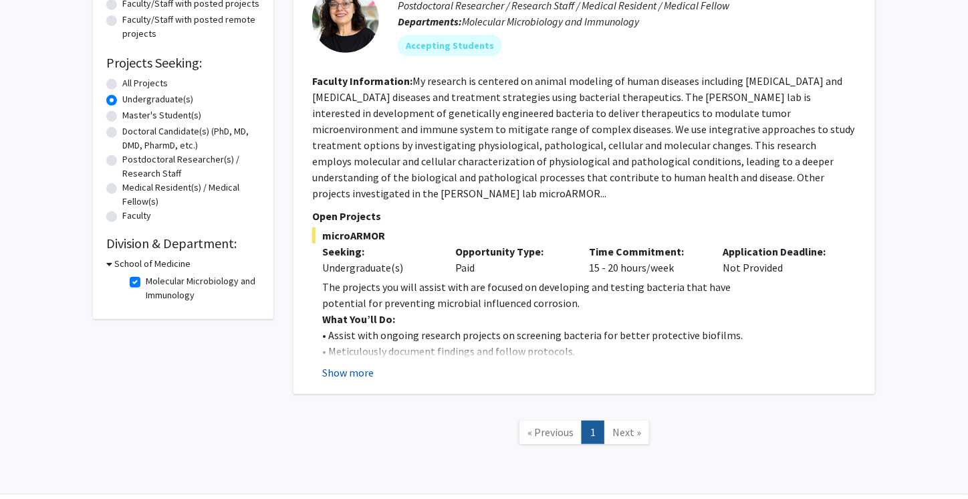
click at [356, 374] on button "Show more" at bounding box center [347, 372] width 51 height 16
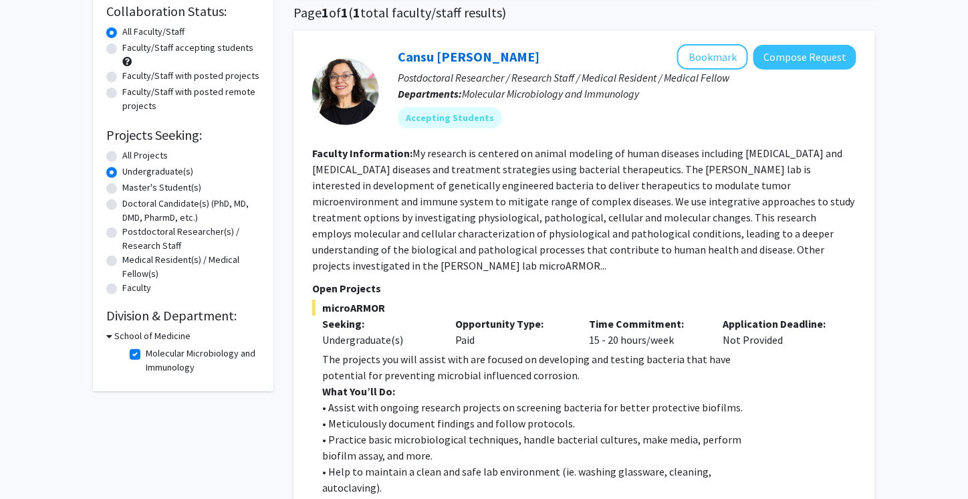
scroll to position [96, 0]
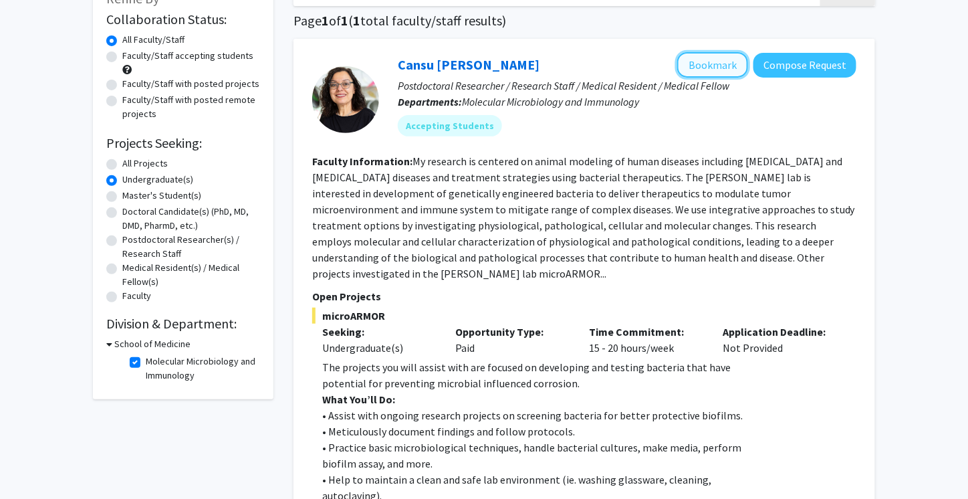
click at [719, 64] on button "Bookmark" at bounding box center [712, 64] width 71 height 25
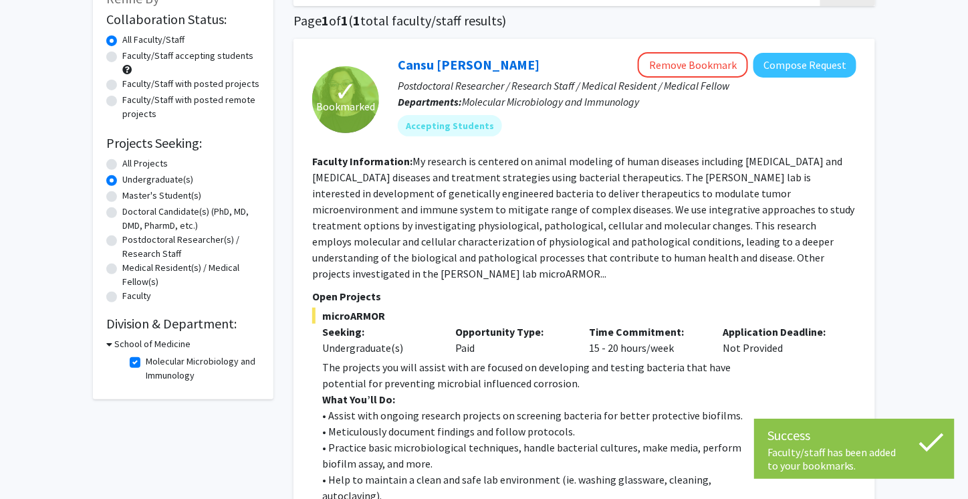
click at [146, 364] on label "Molecular Microbiology and Immunology" at bounding box center [201, 368] width 111 height 28
click at [146, 363] on input "Molecular Microbiology and Immunology" at bounding box center [150, 358] width 9 height 9
checkbox input "false"
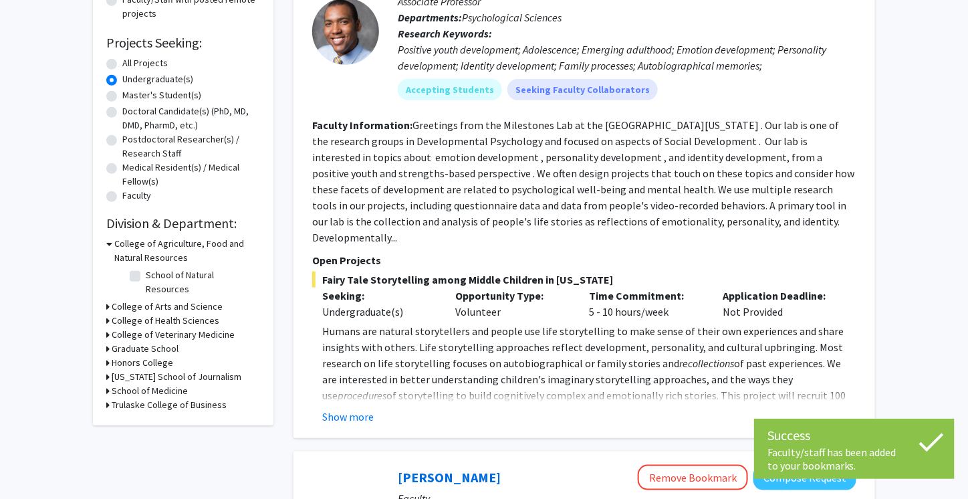
scroll to position [198, 0]
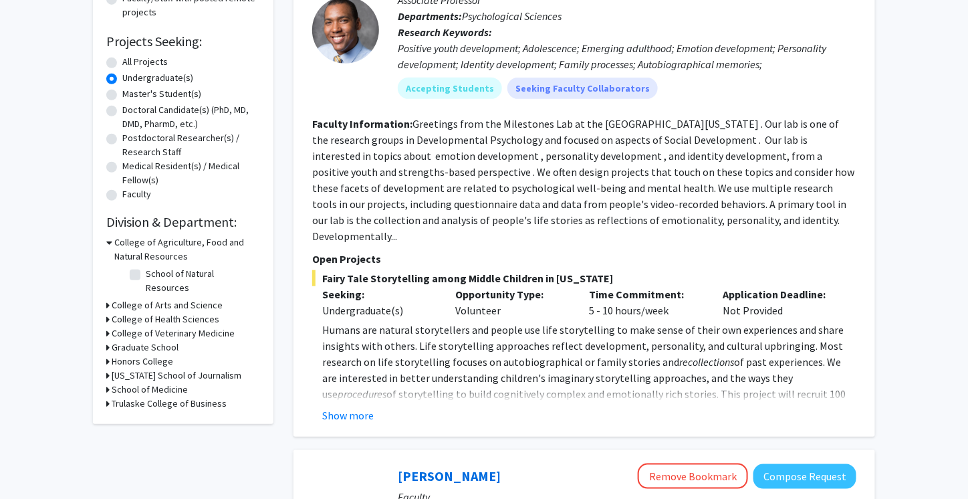
click at [143, 340] on h3 "Graduate School" at bounding box center [145, 347] width 67 height 14
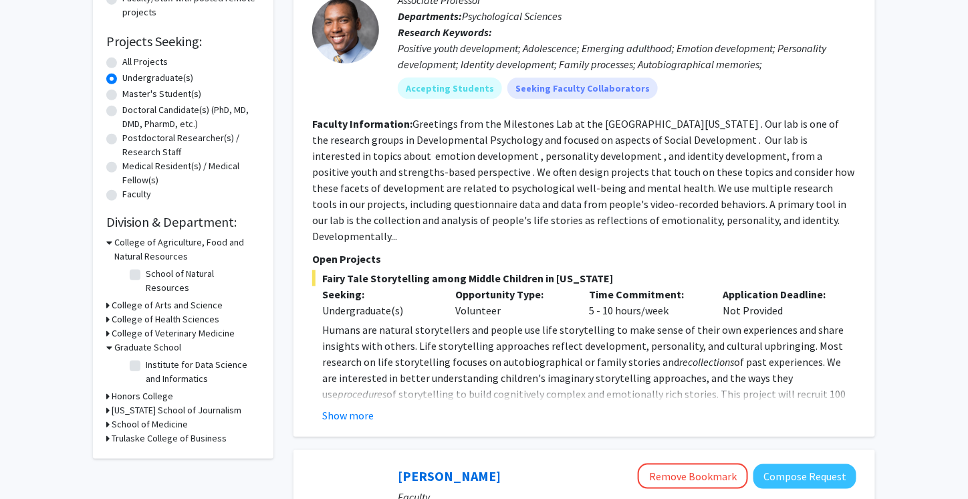
click at [143, 340] on h3 "Graduate School" at bounding box center [147, 347] width 67 height 14
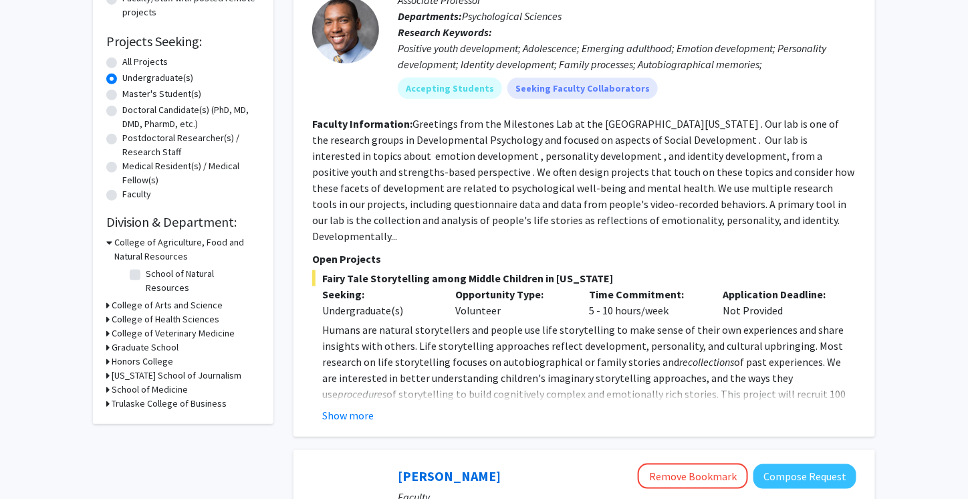
click at [147, 298] on h3 "College of Arts and Science" at bounding box center [167, 305] width 111 height 14
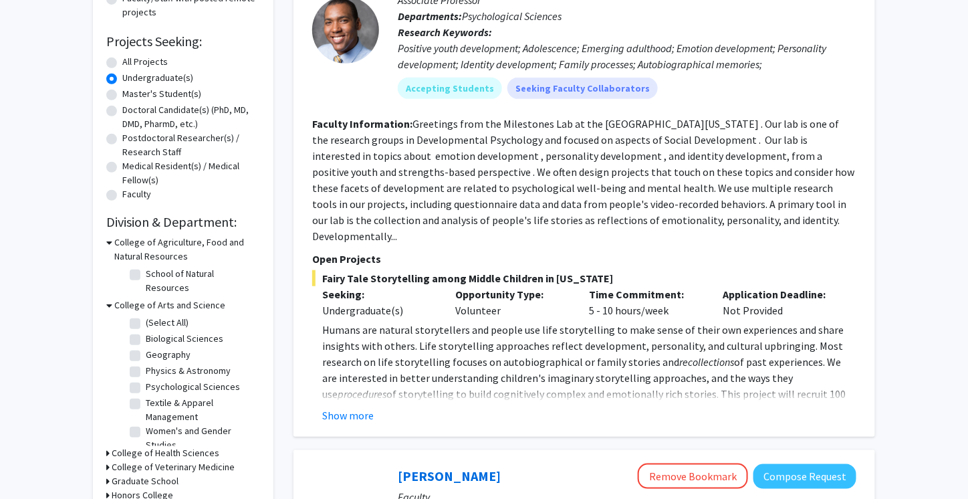
scroll to position [1, 0]
click at [140, 331] on fg-checkbox "Biological Sciences Biological Sciences" at bounding box center [193, 339] width 127 height 16
click at [146, 331] on label "Biological Sciences" at bounding box center [185, 338] width 78 height 14
click at [146, 331] on input "Biological Sciences" at bounding box center [150, 335] width 9 height 9
checkbox input "true"
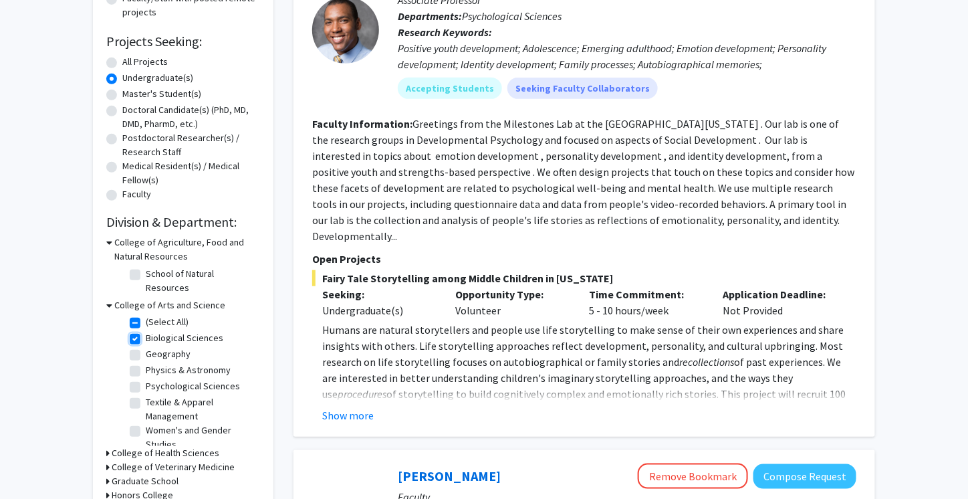
checkbox input "true"
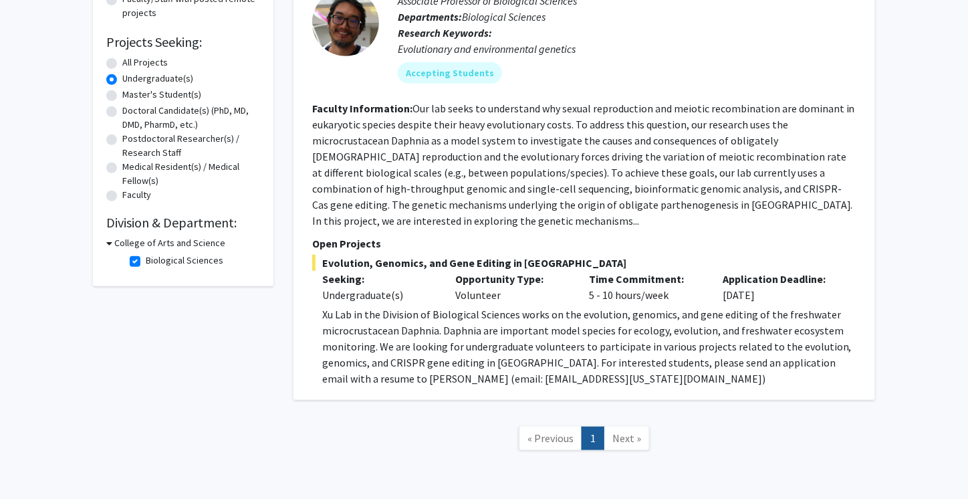
scroll to position [180, 0]
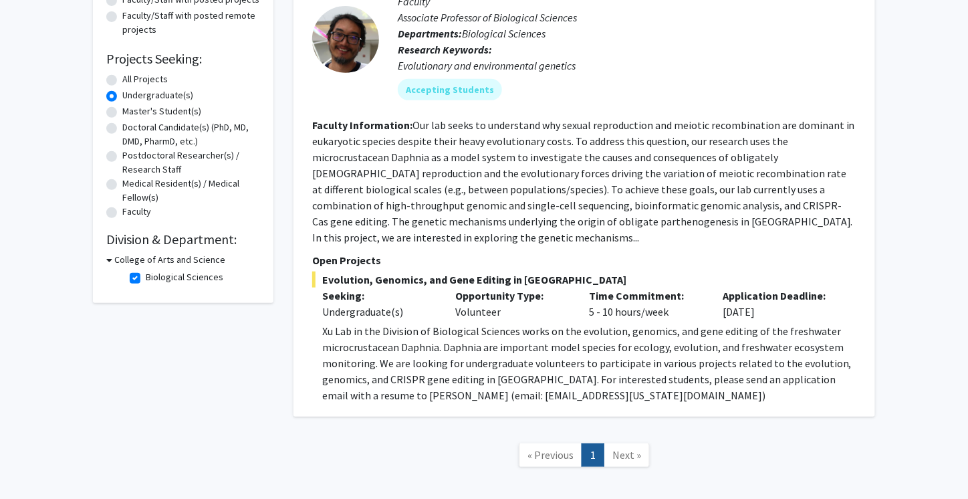
click at [112, 261] on div "College of Arts and Science" at bounding box center [183, 260] width 154 height 14
click at [111, 261] on icon at bounding box center [109, 260] width 6 height 14
click at [122, 132] on label "Doctoral Candidate(s) (PhD, MD, DMD, PharmD, etc.)" at bounding box center [191, 134] width 138 height 28
click at [122, 129] on input "Doctoral Candidate(s) (PhD, MD, DMD, PharmD, etc.)" at bounding box center [126, 124] width 9 height 9
radio input "true"
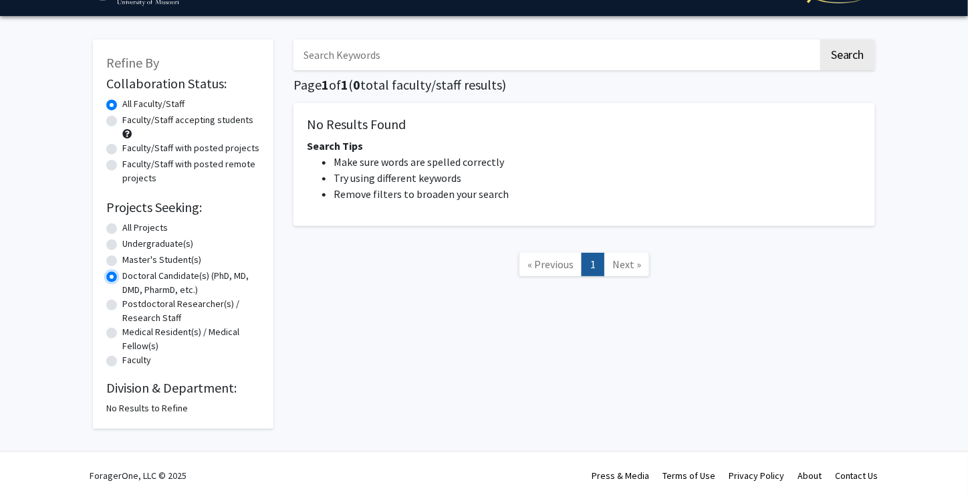
scroll to position [31, 0]
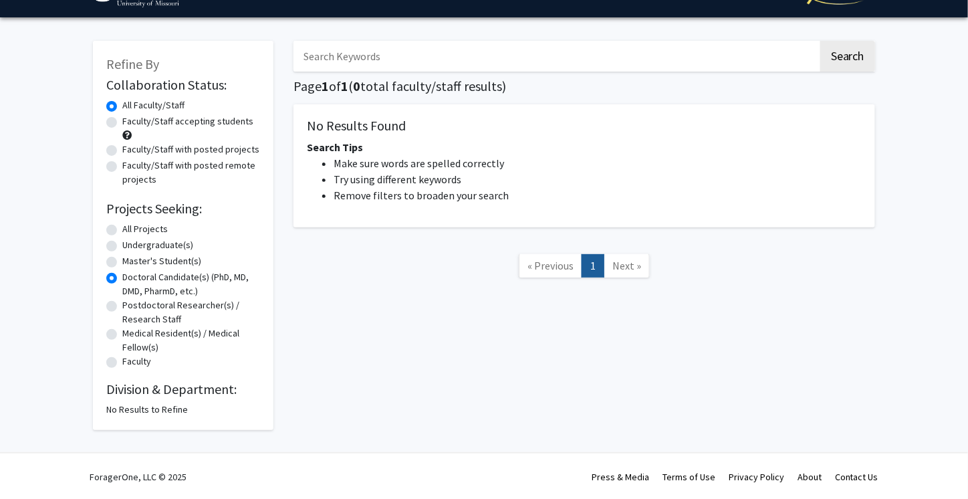
click at [122, 229] on label "All Projects" at bounding box center [144, 229] width 45 height 14
click at [122, 229] on input "All Projects" at bounding box center [126, 226] width 9 height 9
radio input "true"
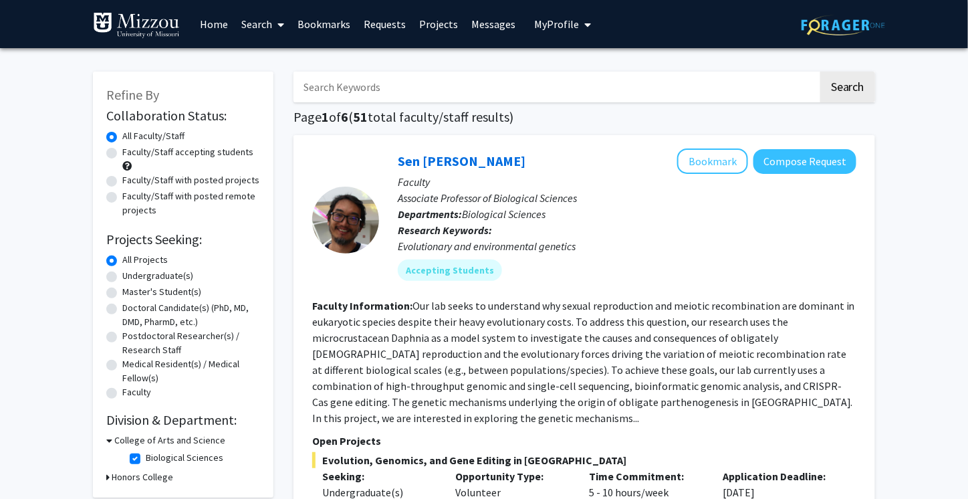
click at [122, 276] on label "Undergraduate(s)" at bounding box center [157, 276] width 71 height 14
click at [122, 276] on input "Undergraduate(s)" at bounding box center [126, 273] width 9 height 9
radio input "true"
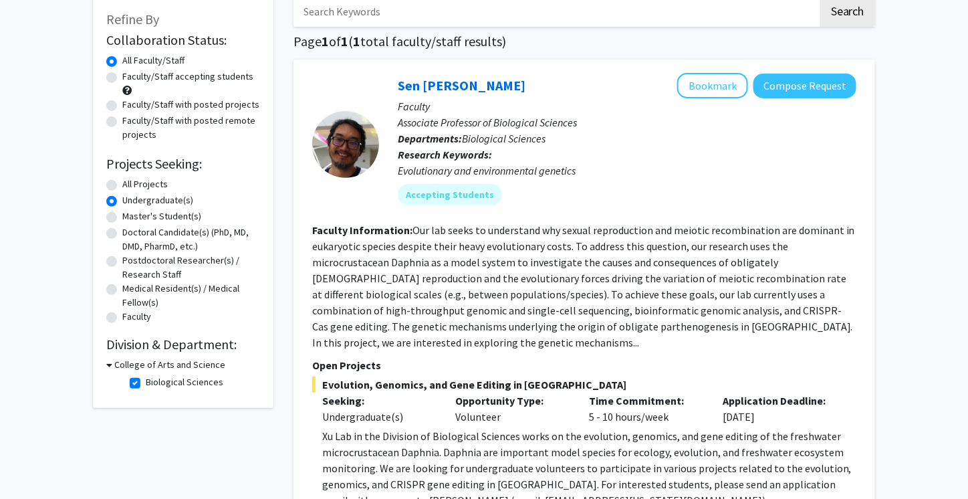
click at [136, 376] on fg-checkbox "Biological Sciences Biological Sciences" at bounding box center [193, 383] width 127 height 16
click at [146, 380] on label "Biological Sciences" at bounding box center [185, 382] width 78 height 14
click at [146, 380] on input "Biological Sciences" at bounding box center [150, 379] width 9 height 9
checkbox input "false"
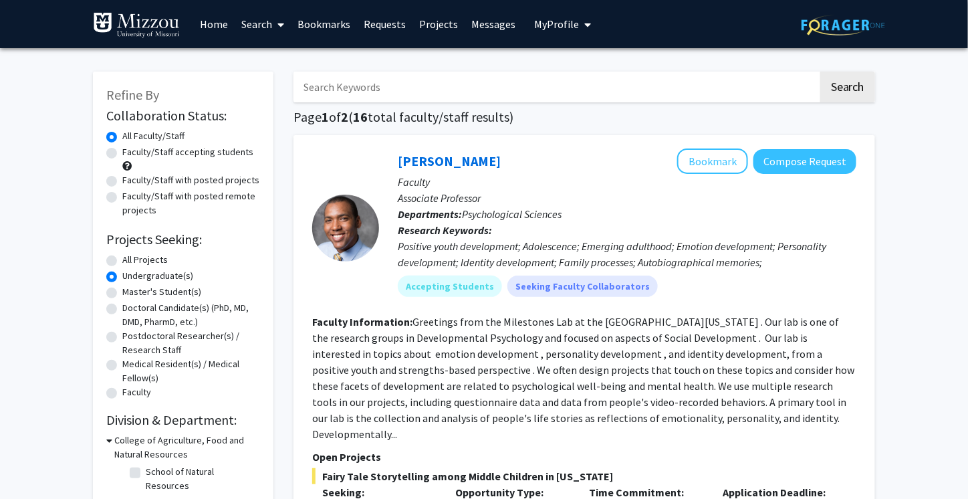
click at [122, 310] on label "Doctoral Candidate(s) (PhD, MD, DMD, PharmD, etc.)" at bounding box center [191, 315] width 138 height 28
click at [122, 310] on input "Doctoral Candidate(s) (PhD, MD, DMD, PharmD, etc.)" at bounding box center [126, 305] width 9 height 9
radio input "true"
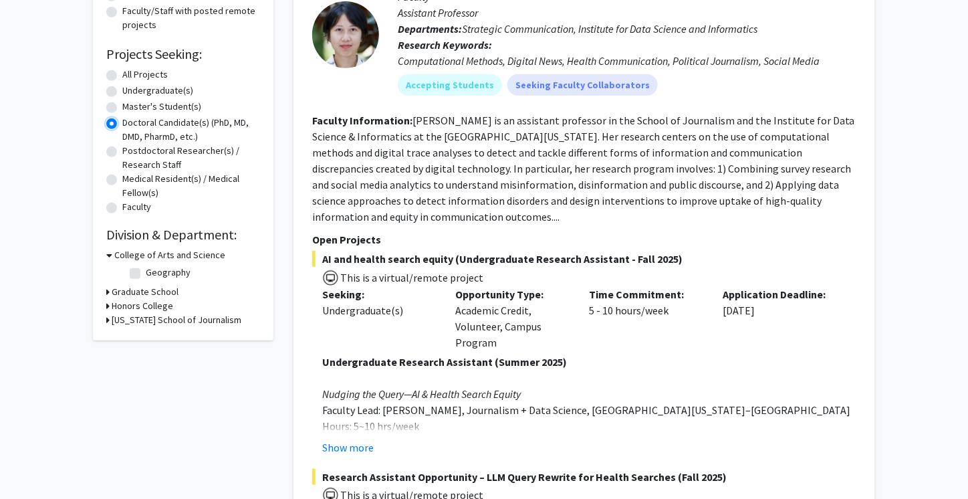
scroll to position [143, 0]
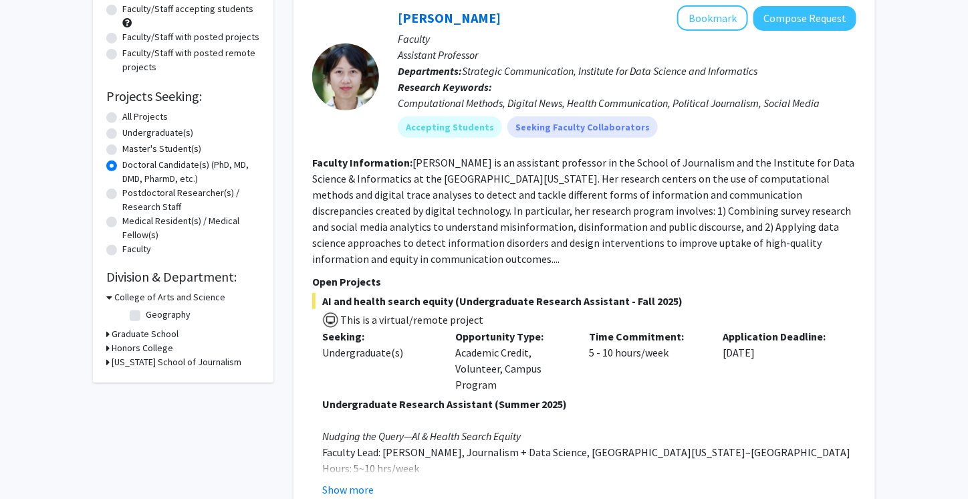
click at [122, 164] on label "Doctoral Candidate(s) (PhD, MD, DMD, PharmD, etc.)" at bounding box center [191, 172] width 138 height 28
click at [122, 164] on input "Doctoral Candidate(s) (PhD, MD, DMD, PharmD, etc.)" at bounding box center [126, 162] width 9 height 9
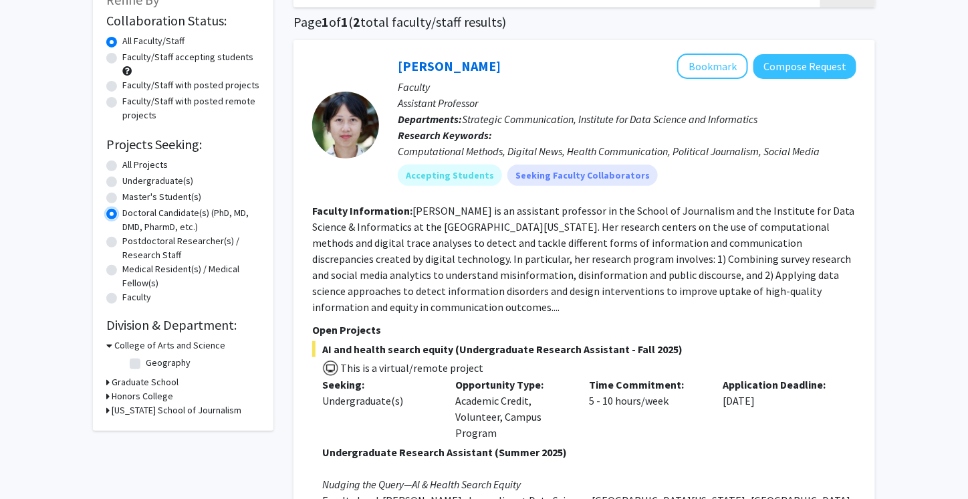
scroll to position [0, 0]
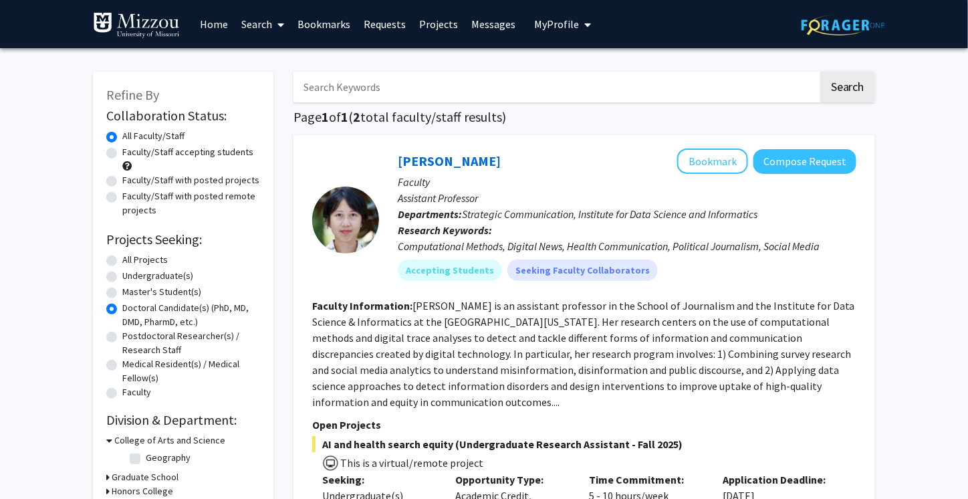
click at [333, 15] on link "Bookmarks" at bounding box center [324, 24] width 66 height 47
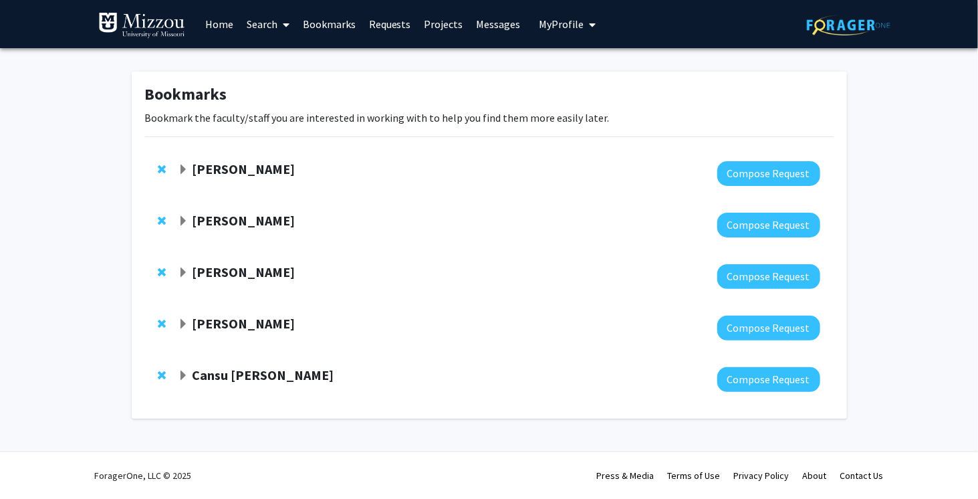
click at [181, 168] on span "Expand Elizabeth Bryda Bookmark" at bounding box center [183, 169] width 11 height 11
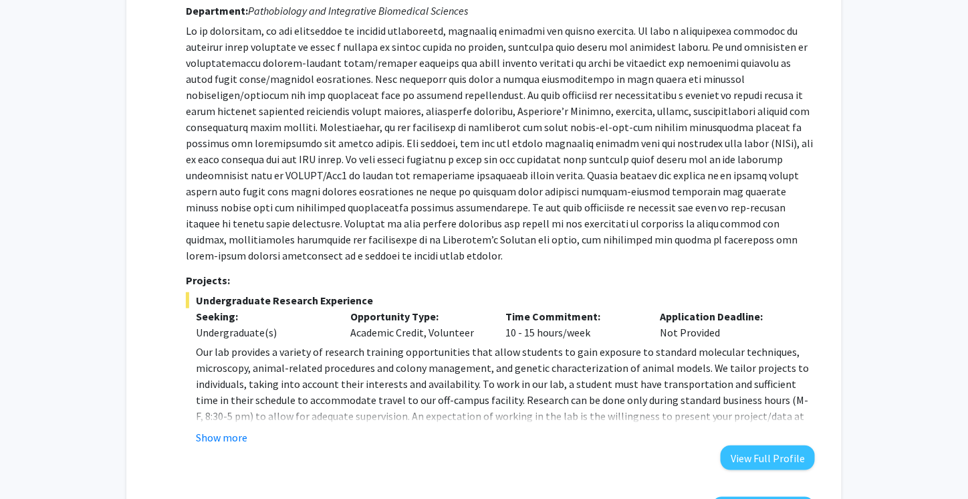
scroll to position [189, 0]
click at [238, 441] on button "Show more" at bounding box center [221, 436] width 51 height 16
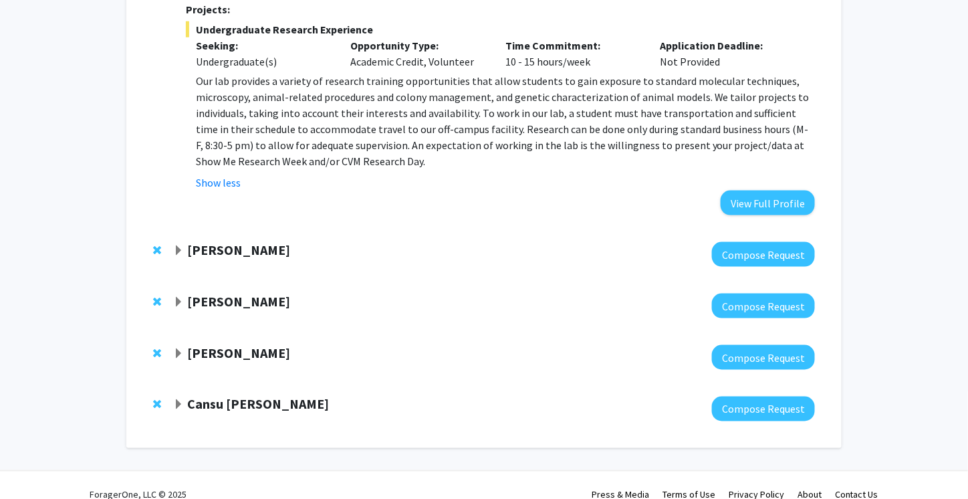
scroll to position [460, 0]
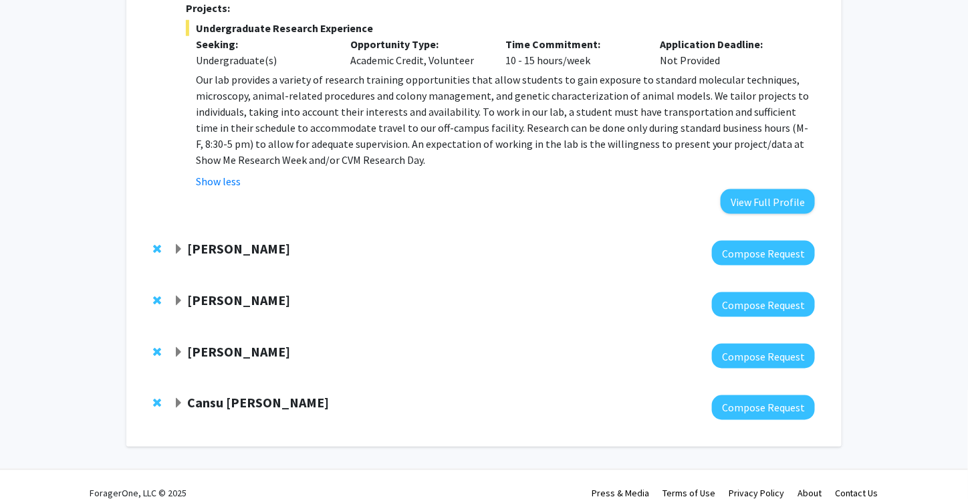
click at [235, 245] on strong "[PERSON_NAME]" at bounding box center [238, 248] width 103 height 17
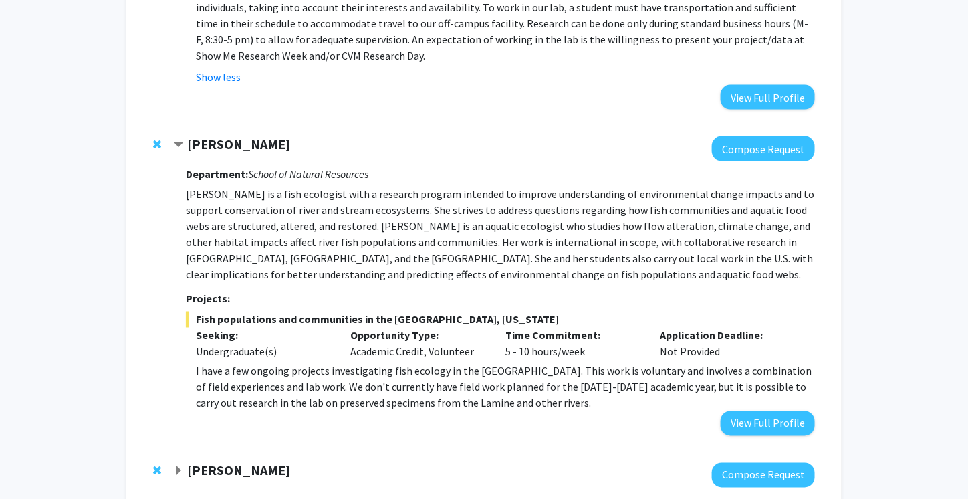
scroll to position [566, 0]
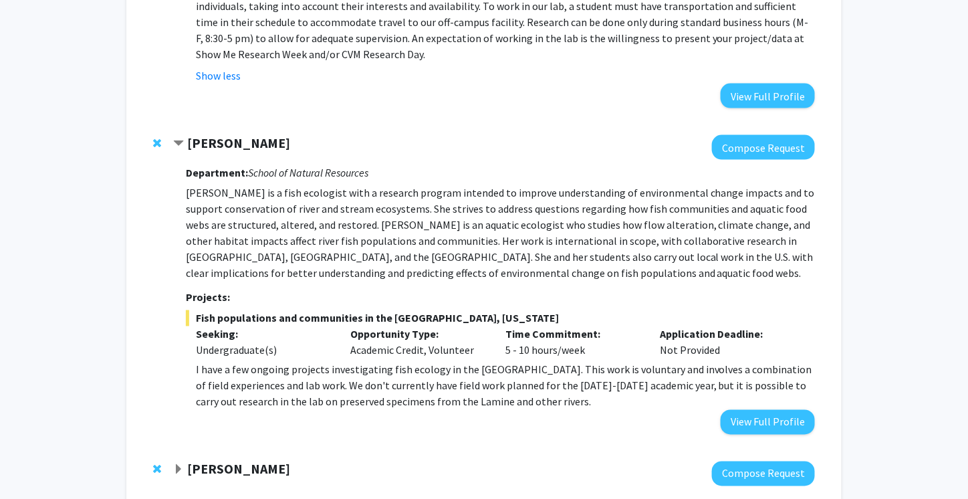
click at [207, 139] on strong "[PERSON_NAME]" at bounding box center [238, 142] width 103 height 17
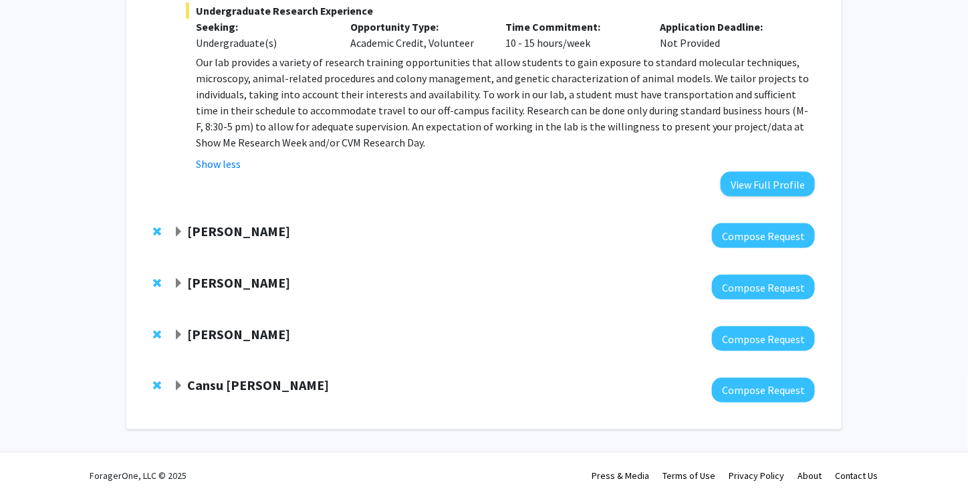
click at [209, 281] on strong "[PERSON_NAME]" at bounding box center [238, 282] width 103 height 17
